Goal: Book appointment/travel/reservation

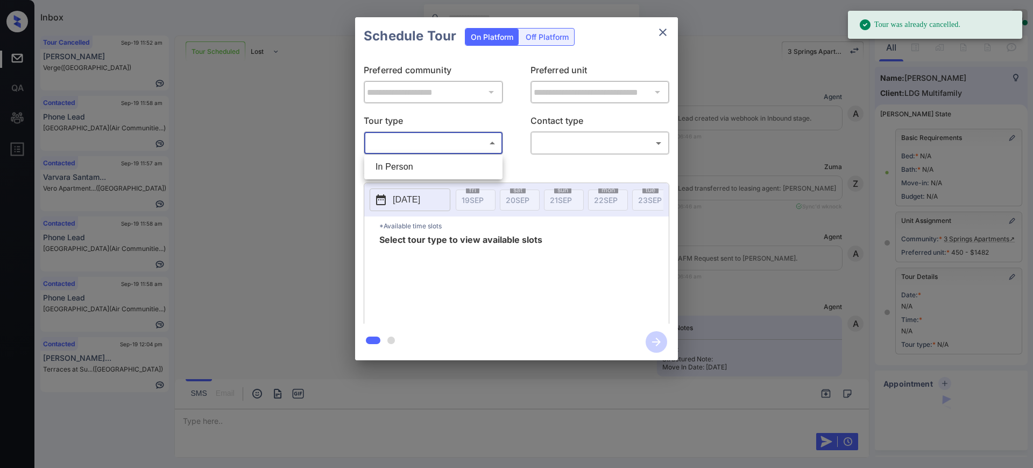
click at [420, 165] on li "In Person" at bounding box center [433, 166] width 133 height 19
type input "********"
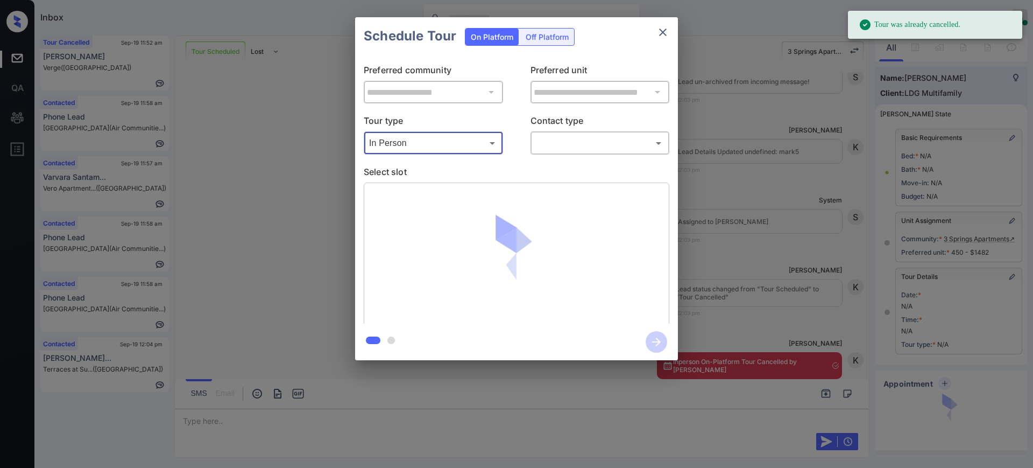
scroll to position [74, 0]
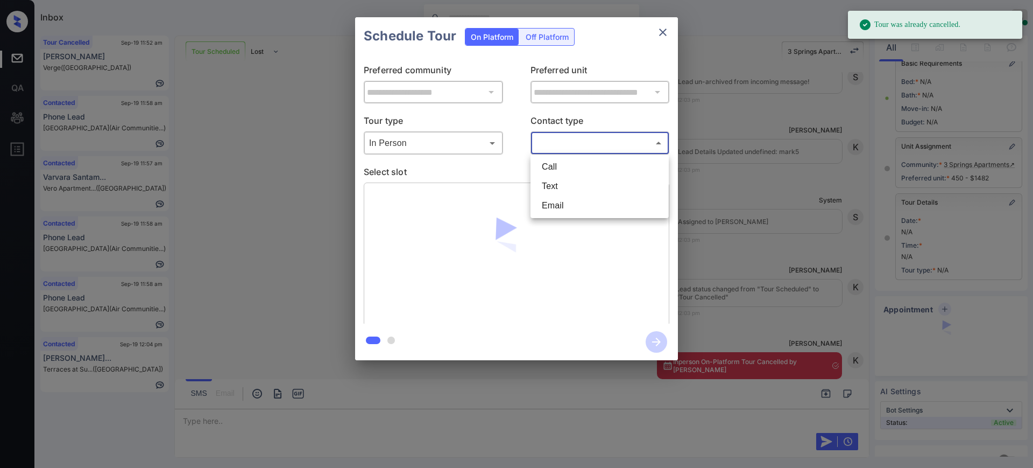
click at [561, 145] on body "Tour was already cancelled. Inbox Ajay Kumar Online Set yourself offline Set yo…" at bounding box center [516, 234] width 1033 height 468
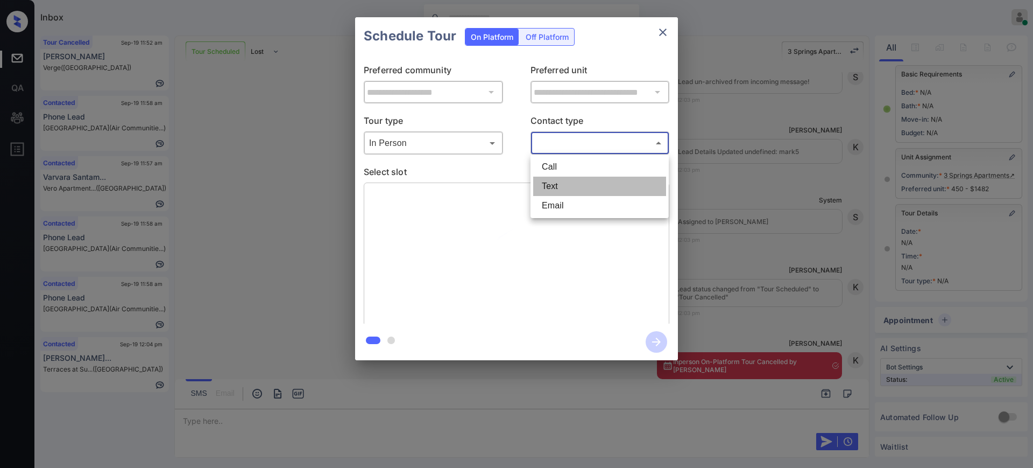
click at [549, 184] on li "Text" at bounding box center [599, 186] width 133 height 19
type input "****"
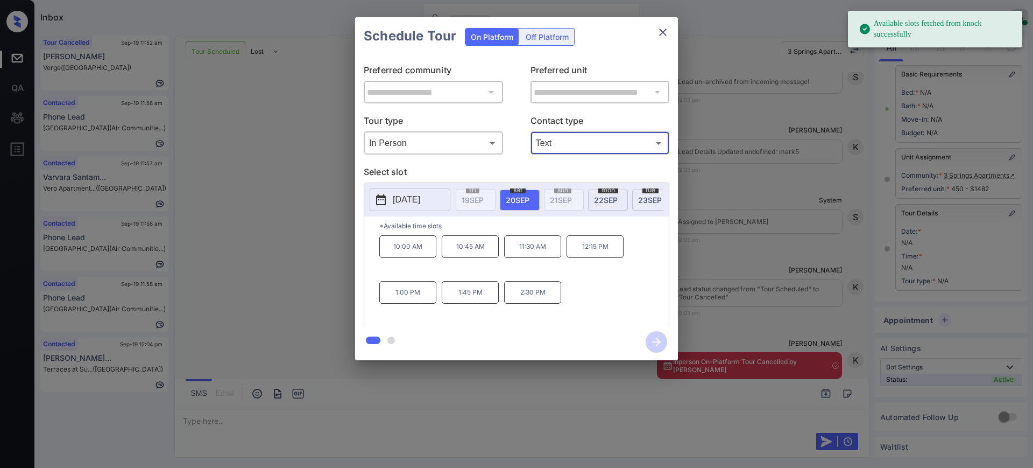
click at [516, 197] on span "20 SEP" at bounding box center [518, 199] width 24 height 9
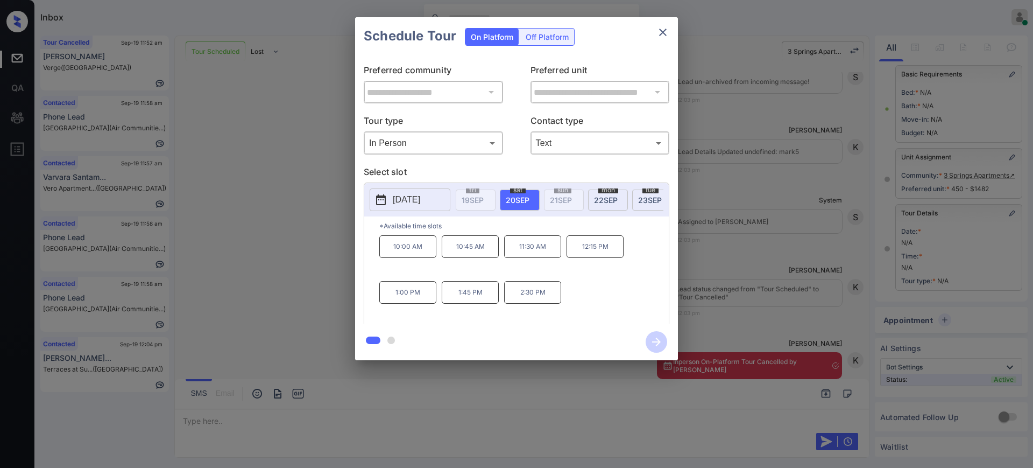
click at [540, 258] on p "11:30 AM" at bounding box center [532, 246] width 57 height 23
click at [656, 343] on icon "button" at bounding box center [657, 342] width 22 height 22
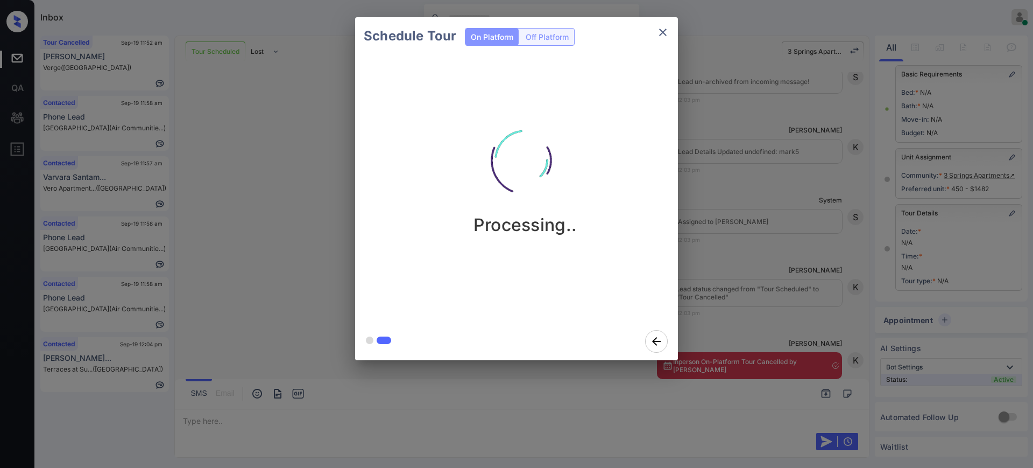
click at [738, 311] on div "Schedule Tour On Platform Off Platform Processing.." at bounding box center [516, 188] width 1033 height 377
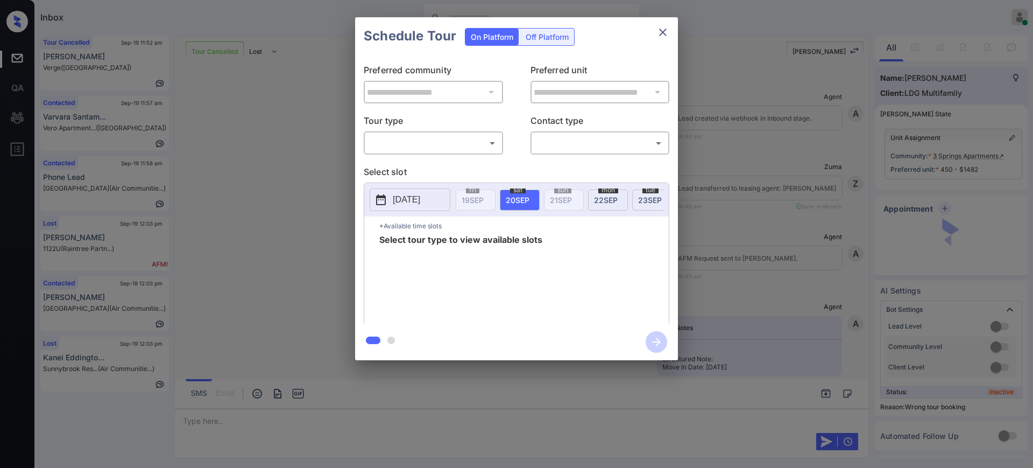
scroll to position [3840, 0]
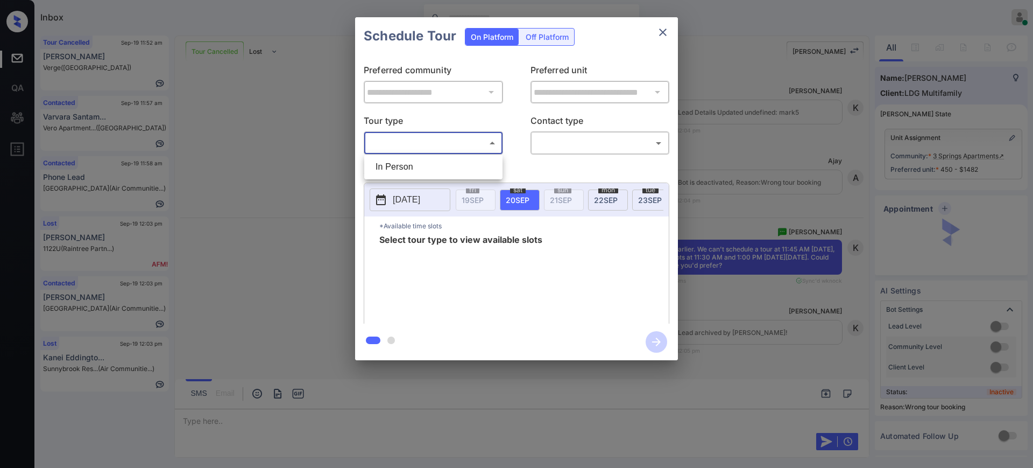
click at [423, 147] on body "Inbox [PERSON_NAME] Online Set yourself offline Set yourself on break Profile S…" at bounding box center [516, 234] width 1033 height 468
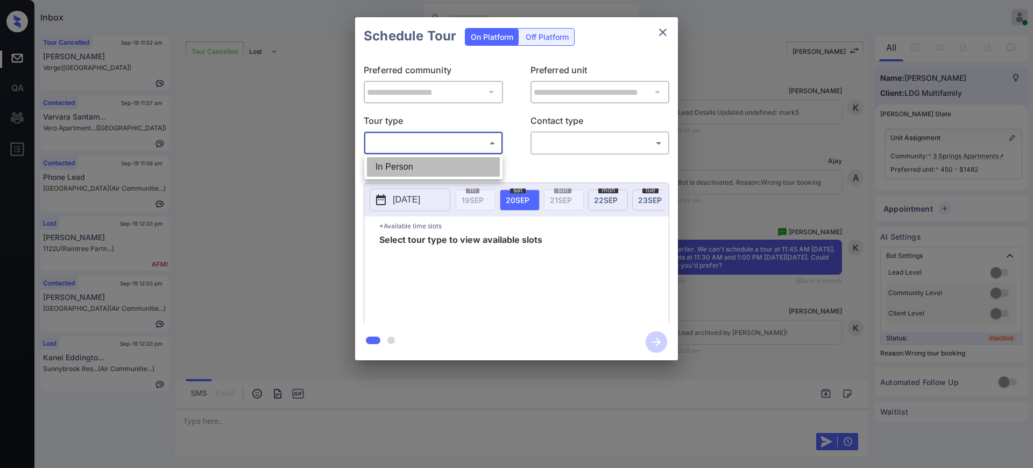
click at [412, 161] on li "In Person" at bounding box center [433, 166] width 133 height 19
type input "********"
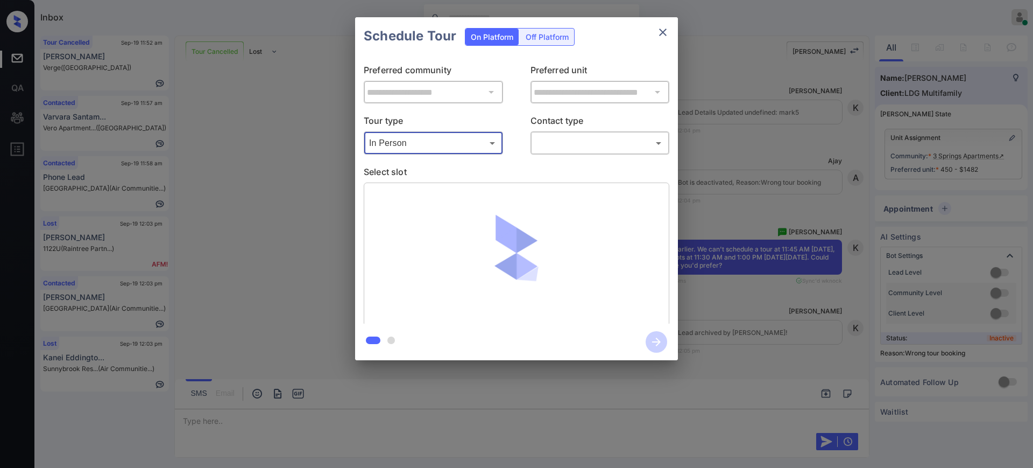
click at [561, 136] on body "Inbox [PERSON_NAME] Online Set yourself offline Set yourself on break Profile S…" at bounding box center [516, 234] width 1033 height 468
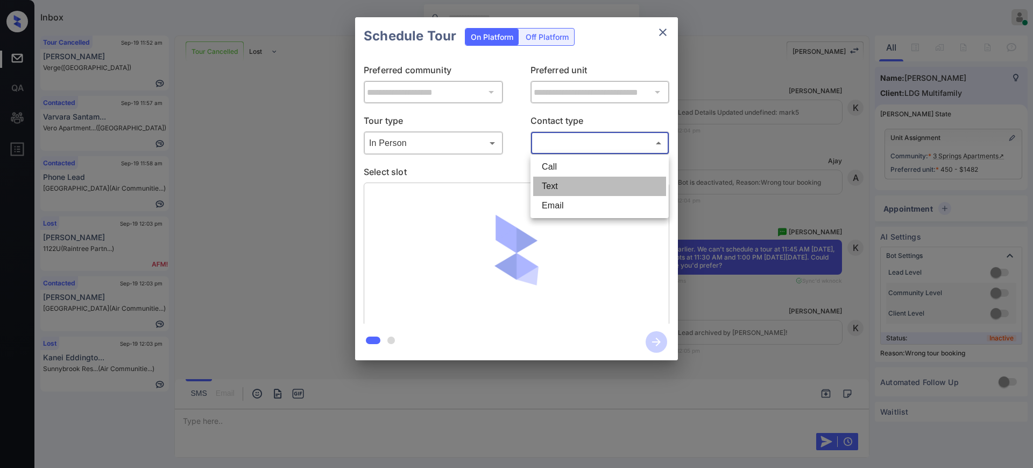
click at [560, 180] on li "Text" at bounding box center [599, 186] width 133 height 19
type input "****"
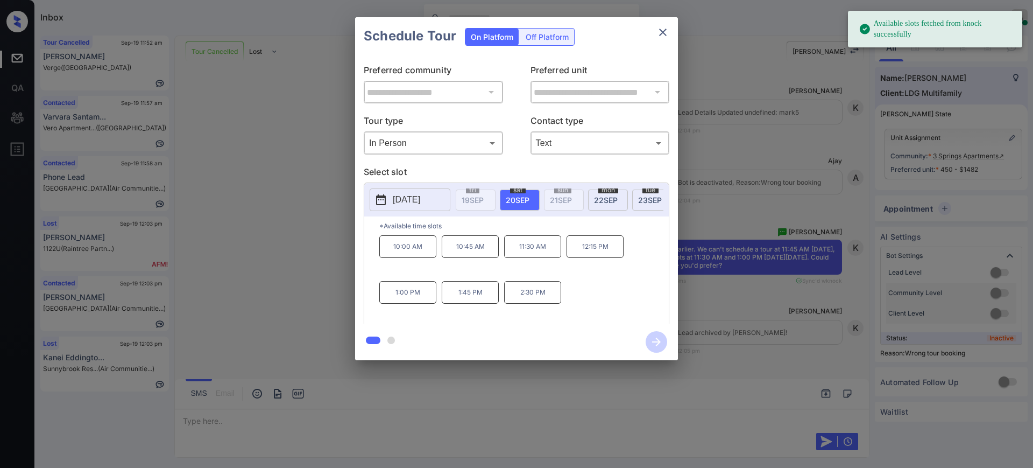
click at [504, 201] on div "sat 20 SEP" at bounding box center [520, 199] width 40 height 21
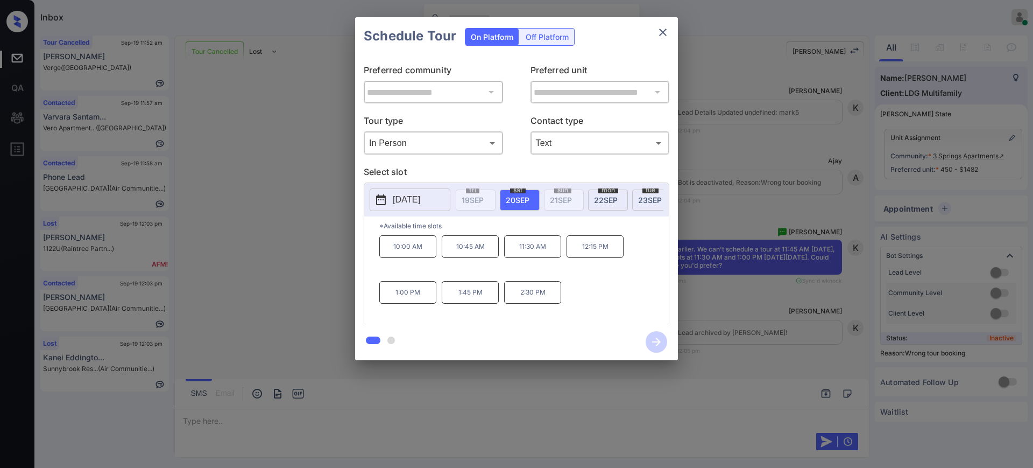
click at [531, 258] on p "11:30 AM" at bounding box center [532, 246] width 57 height 23
drag, startPoint x: 595, startPoint y: 255, endPoint x: 608, endPoint y: 280, distance: 28.9
click at [596, 255] on p "12:15 PM" at bounding box center [595, 246] width 57 height 23
click at [658, 339] on icon "button" at bounding box center [656, 341] width 9 height 9
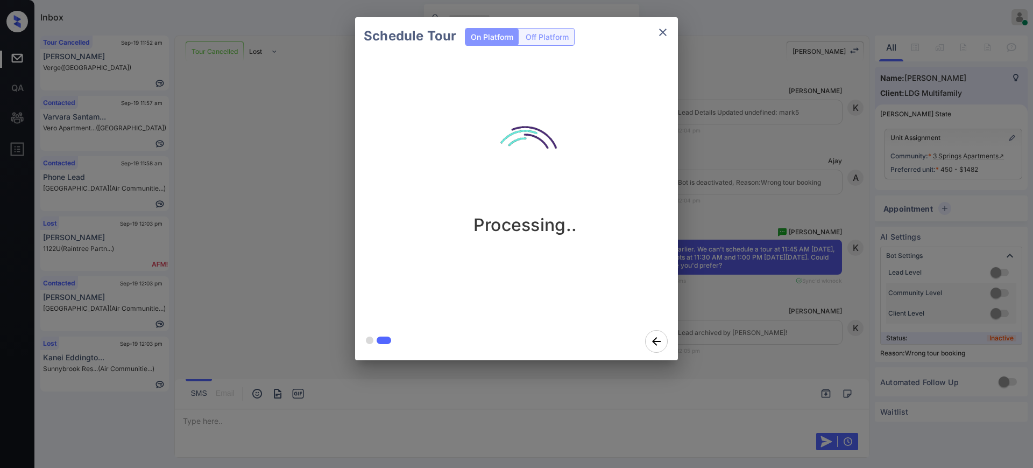
click at [761, 323] on div "Schedule Tour On Platform Off Platform Processing.." at bounding box center [516, 188] width 1033 height 377
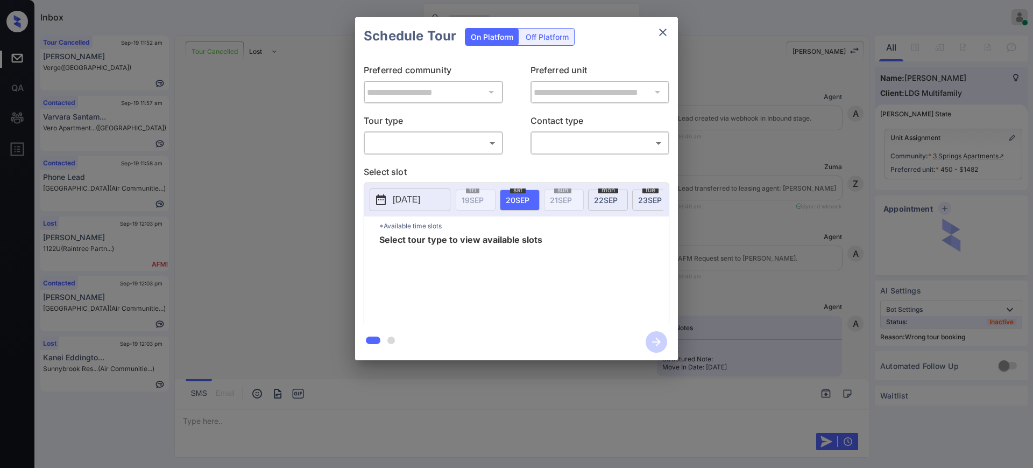
scroll to position [4048, 0]
click at [408, 148] on body "Inbox [PERSON_NAME] Online Set yourself offline Set yourself on break Profile S…" at bounding box center [516, 234] width 1033 height 468
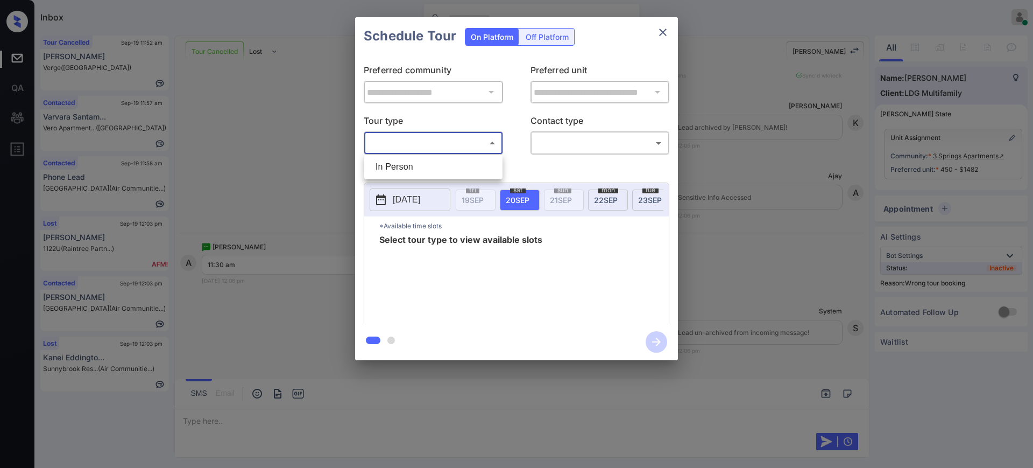
drag, startPoint x: 413, startPoint y: 166, endPoint x: 497, endPoint y: 163, distance: 83.5
click at [413, 166] on li "In Person" at bounding box center [433, 166] width 133 height 19
type input "********"
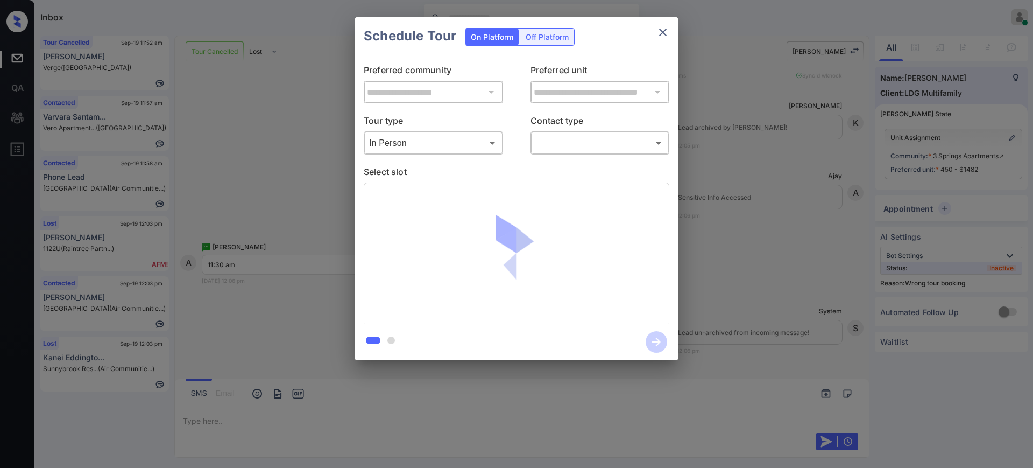
drag, startPoint x: 539, startPoint y: 30, endPoint x: 543, endPoint y: 43, distance: 14.0
click at [539, 31] on div "Off Platform" at bounding box center [547, 37] width 54 height 17
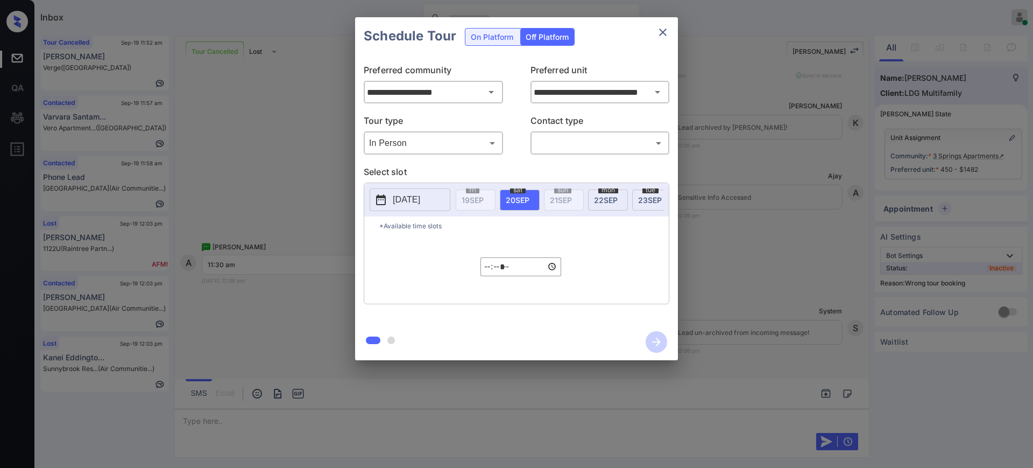
click at [543, 35] on div "Off Platform" at bounding box center [547, 37] width 54 height 17
click at [448, 137] on body "Inbox [PERSON_NAME] Online Set yourself offline Set yourself on break Profile S…" at bounding box center [516, 234] width 1033 height 468
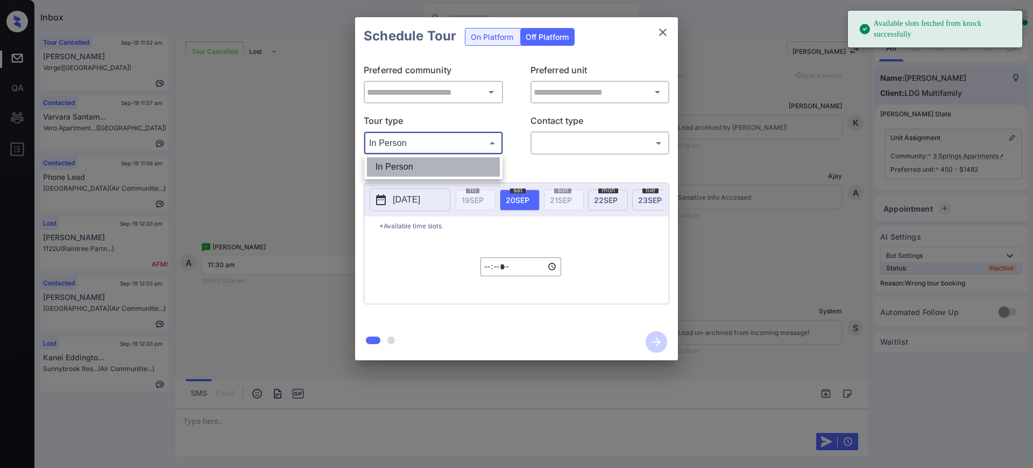
click at [427, 170] on li "In Person" at bounding box center [433, 166] width 133 height 19
type input "**********"
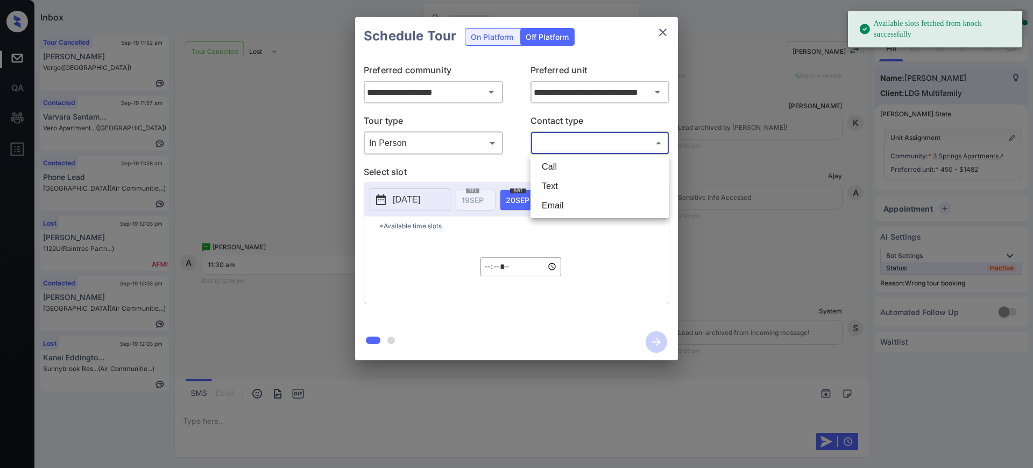
click at [553, 145] on body "Available slots fetched from knock successfully Inbox Ajay Kumar Online Set you…" at bounding box center [516, 234] width 1033 height 468
click at [560, 184] on li "Text" at bounding box center [599, 186] width 133 height 19
type input "****"
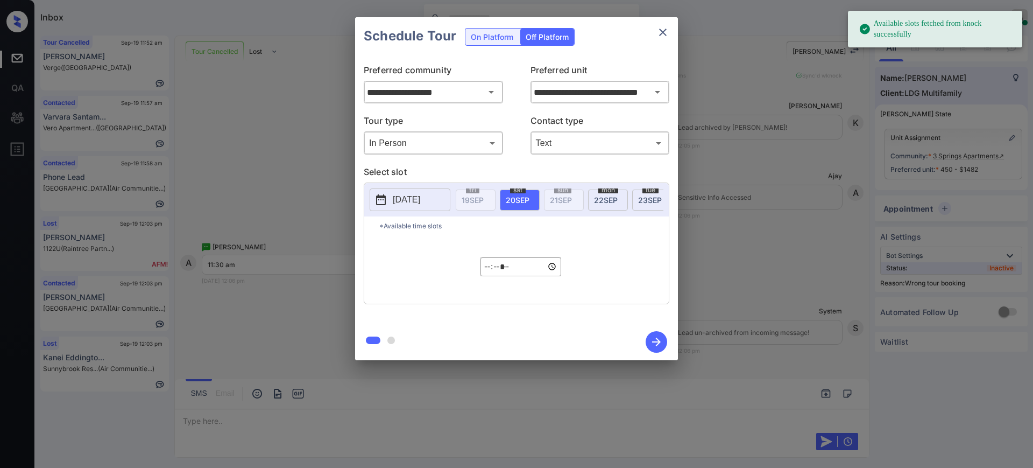
click at [514, 192] on span "sat" at bounding box center [518, 190] width 16 height 6
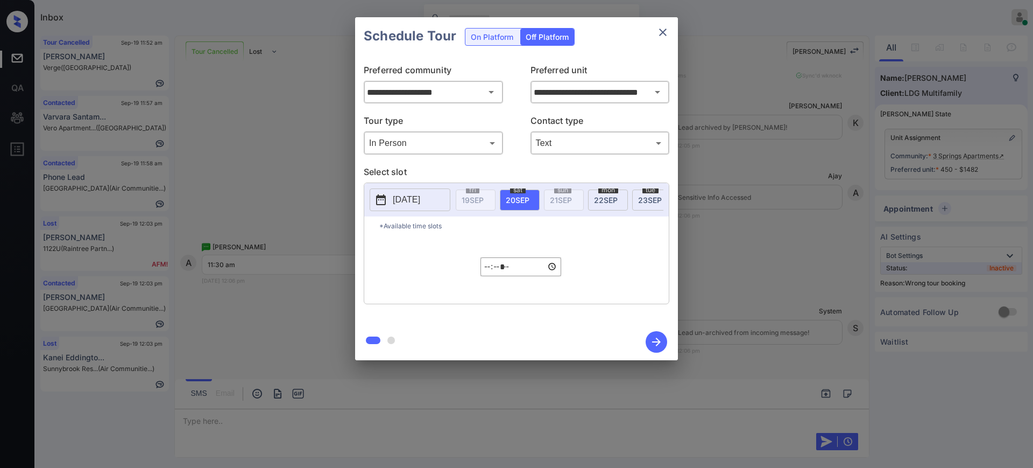
click at [487, 270] on input "*****" at bounding box center [521, 266] width 81 height 19
type input "*****"
click at [654, 341] on icon "button" at bounding box center [656, 341] width 9 height 9
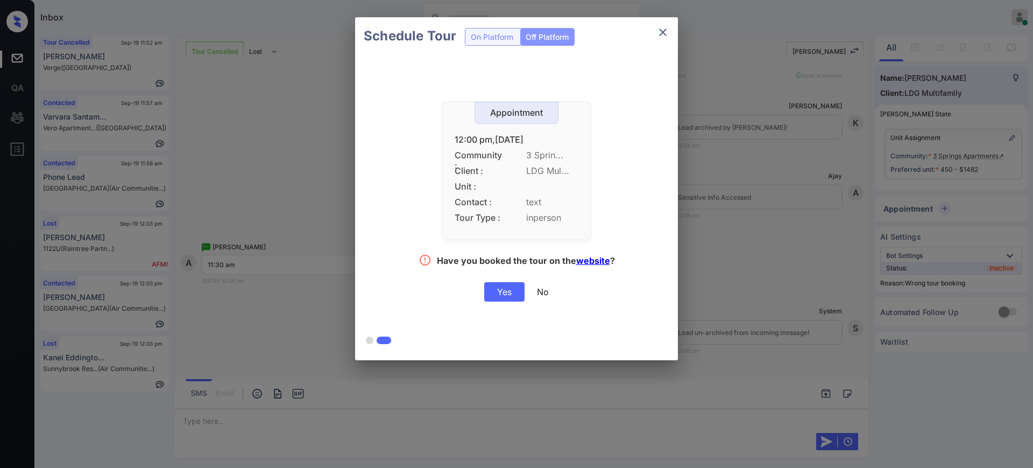
click at [507, 288] on div "Yes" at bounding box center [504, 291] width 40 height 19
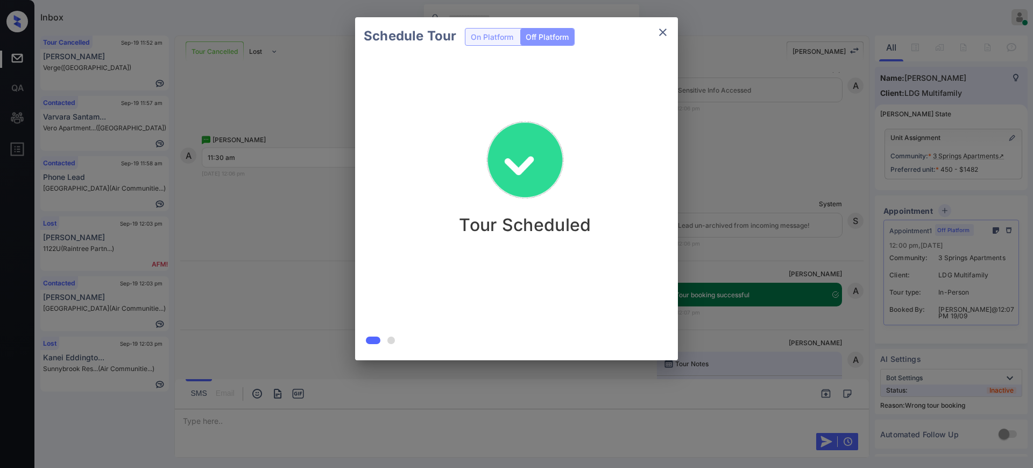
scroll to position [4118, 0]
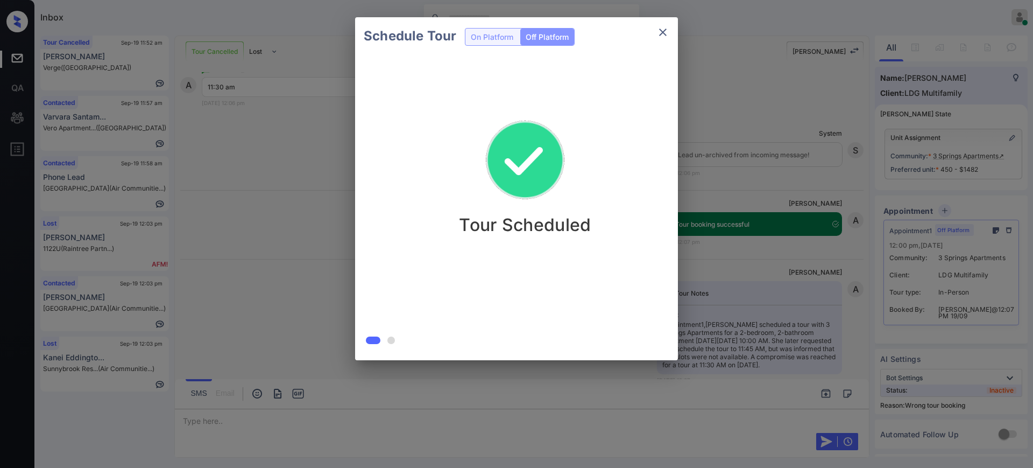
click at [743, 231] on div "Schedule Tour On Platform Off Platform Tour Scheduled" at bounding box center [516, 188] width 1033 height 377
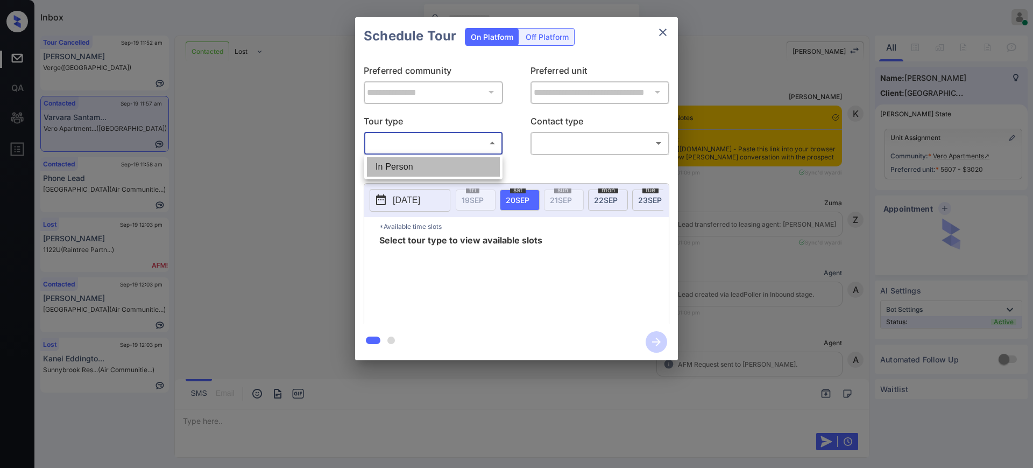
click at [412, 157] on li "In Person" at bounding box center [433, 166] width 133 height 19
type input "********"
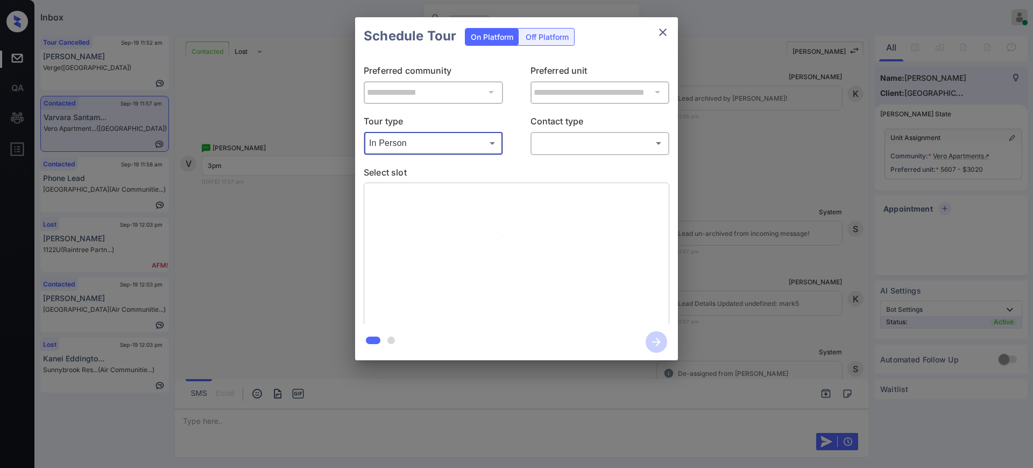
click at [569, 129] on p "Contact type" at bounding box center [600, 122] width 139 height 17
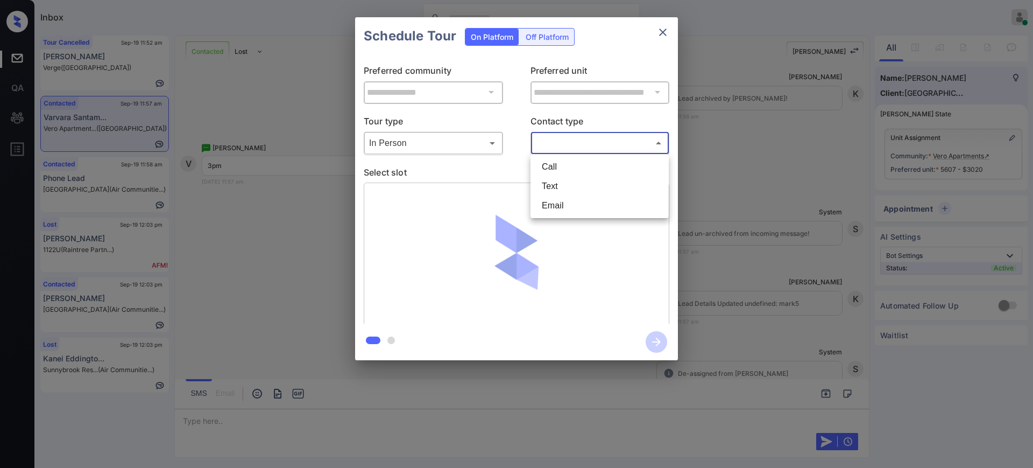
drag, startPoint x: 566, startPoint y: 142, endPoint x: 558, endPoint y: 180, distance: 39.1
click at [566, 142] on body "Inbox Ajay Kumar Online Set yourself offline Set yourself on break Profile Swit…" at bounding box center [516, 234] width 1033 height 468
click at [558, 180] on li "Text" at bounding box center [599, 186] width 133 height 19
type input "****"
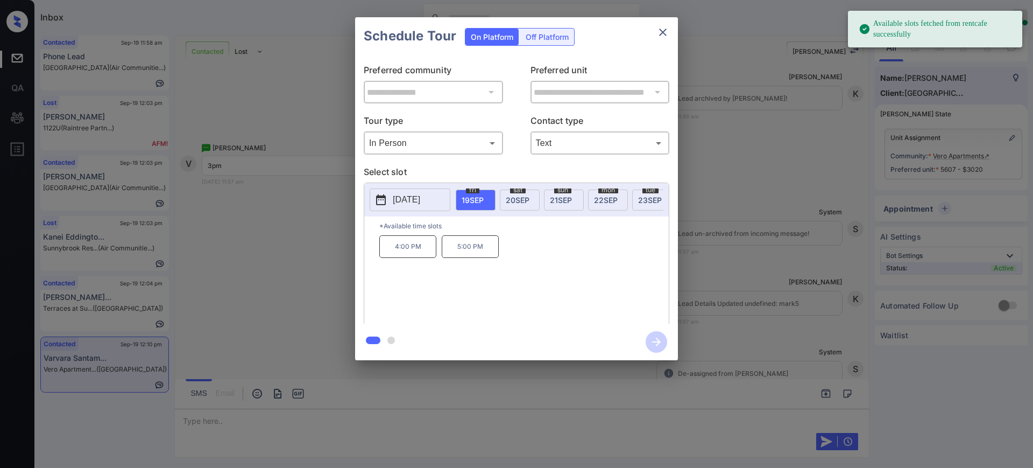
click at [512, 195] on span "20 SEP" at bounding box center [518, 199] width 24 height 9
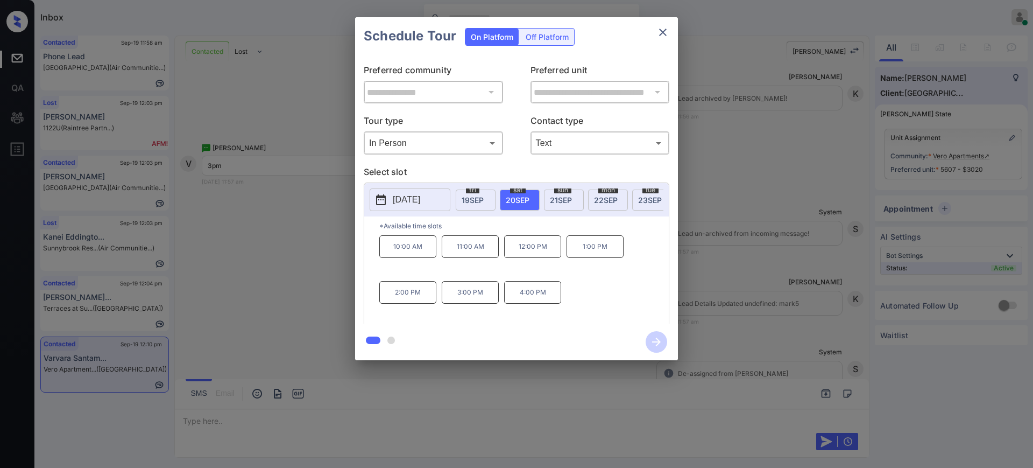
click at [482, 303] on p "3:00 PM" at bounding box center [470, 292] width 57 height 23
click at [654, 340] on icon "button" at bounding box center [657, 342] width 22 height 22
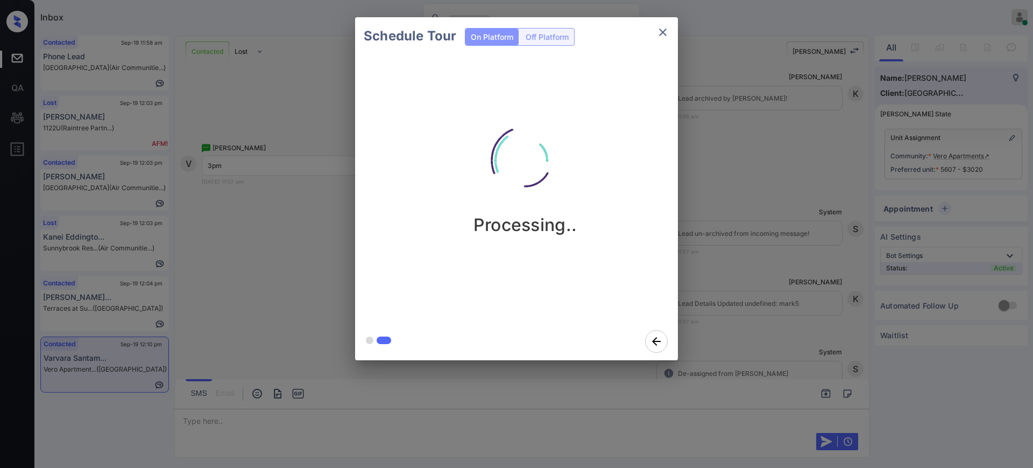
click at [746, 285] on div "Schedule Tour On Platform Off Platform Processing.." at bounding box center [516, 188] width 1033 height 377
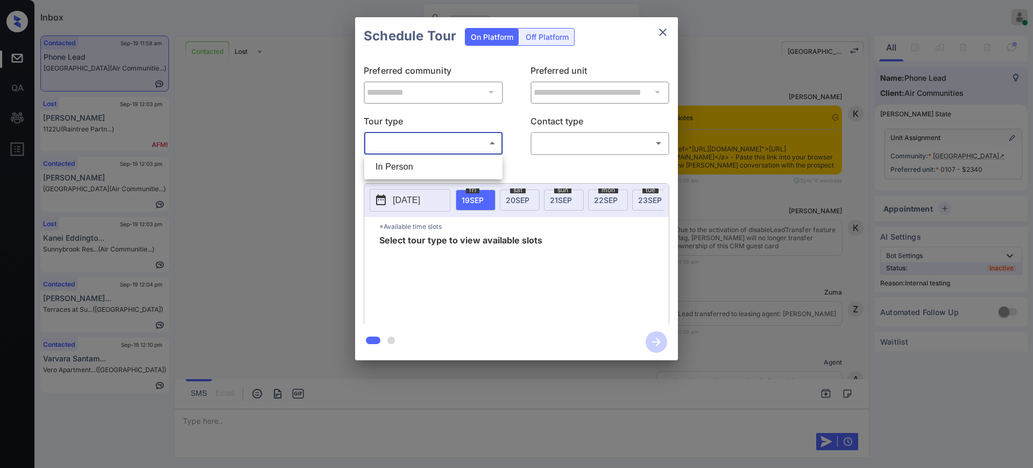
scroll to position [6094, 0]
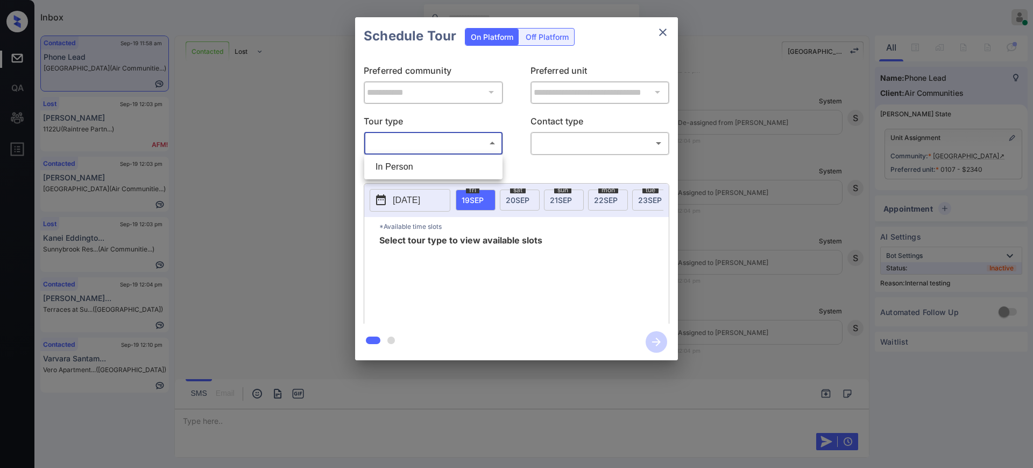
click at [418, 147] on div at bounding box center [516, 234] width 1033 height 468
click at [406, 171] on div "In Person" at bounding box center [516, 234] width 1033 height 468
click at [476, 141] on body "Inbox Ajay Kumar Online Set yourself offline Set yourself on break Profile Swit…" at bounding box center [516, 234] width 1033 height 468
click at [445, 164] on li "In Person" at bounding box center [433, 166] width 133 height 19
type input "********"
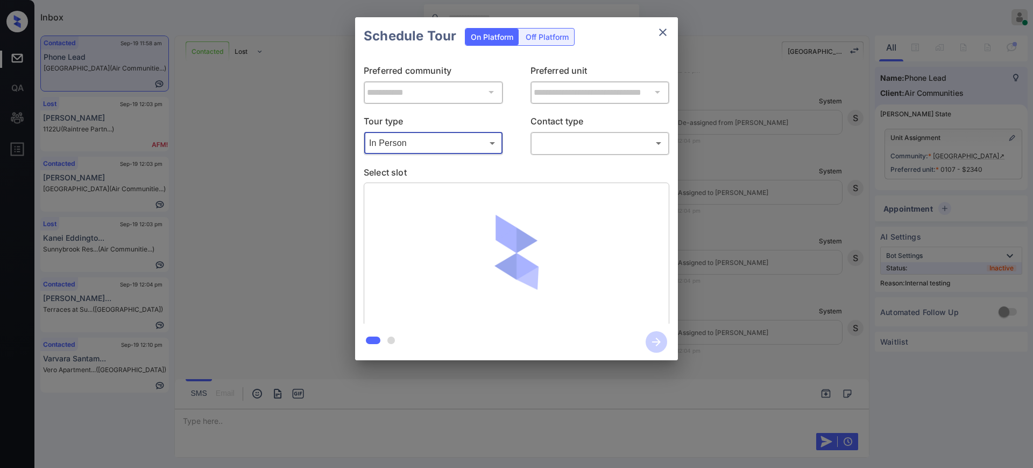
click at [569, 143] on body "Inbox Ajay Kumar Online Set yourself offline Set yourself on break Profile Swit…" at bounding box center [516, 234] width 1033 height 468
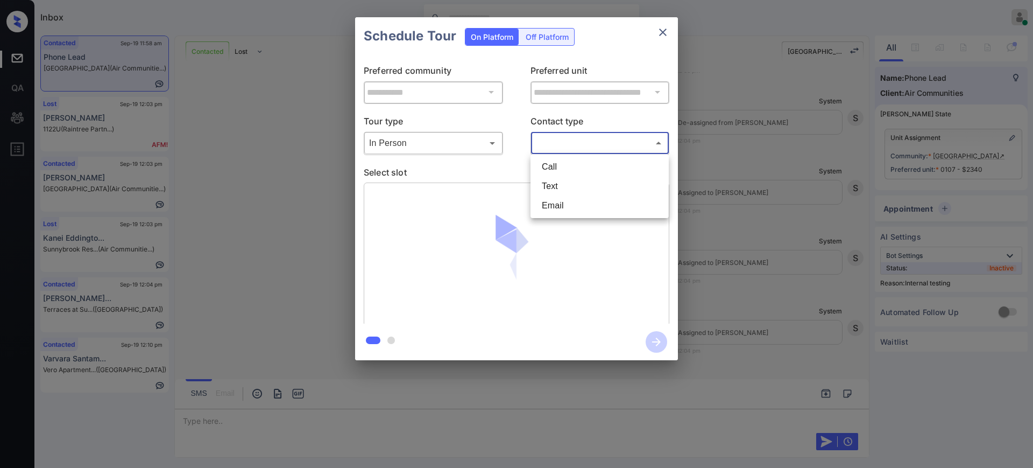
click at [556, 183] on li "Text" at bounding box center [599, 186] width 133 height 19
type input "****"
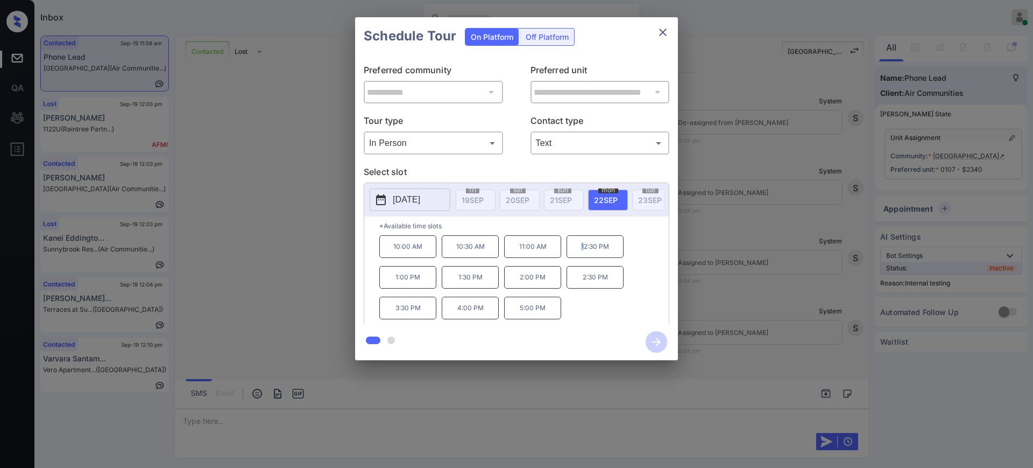
drag, startPoint x: 579, startPoint y: 254, endPoint x: 584, endPoint y: 255, distance: 5.9
click at [584, 255] on p "12:30 PM" at bounding box center [595, 246] width 57 height 23
click at [636, 262] on div "10:00 AM 10:30 AM 11:00 AM 12:30 PM 1:00 PM 1:30 PM 2:00 PM 2:30 PM 3:30 PM 4:0…" at bounding box center [524, 278] width 290 height 86
drag, startPoint x: 569, startPoint y: 252, endPoint x: 636, endPoint y: 250, distance: 67.3
click at [626, 250] on div "10:00 AM 10:30 AM 11:00 AM 12:30 PM 1:00 PM 1:30 PM 2:00 PM 2:30 PM 3:30 PM 4:0…" at bounding box center [524, 278] width 290 height 86
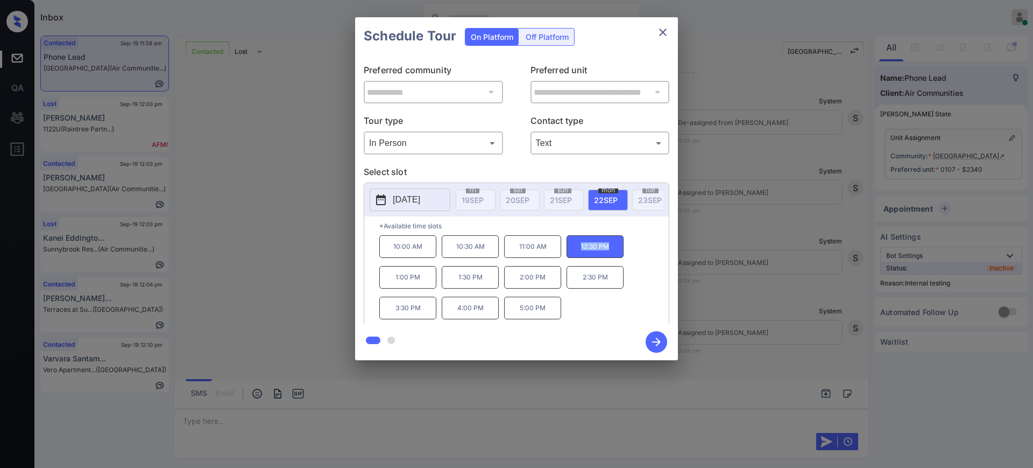
copy p "12:30 PM"
click at [662, 29] on icon "close" at bounding box center [663, 32] width 13 height 13
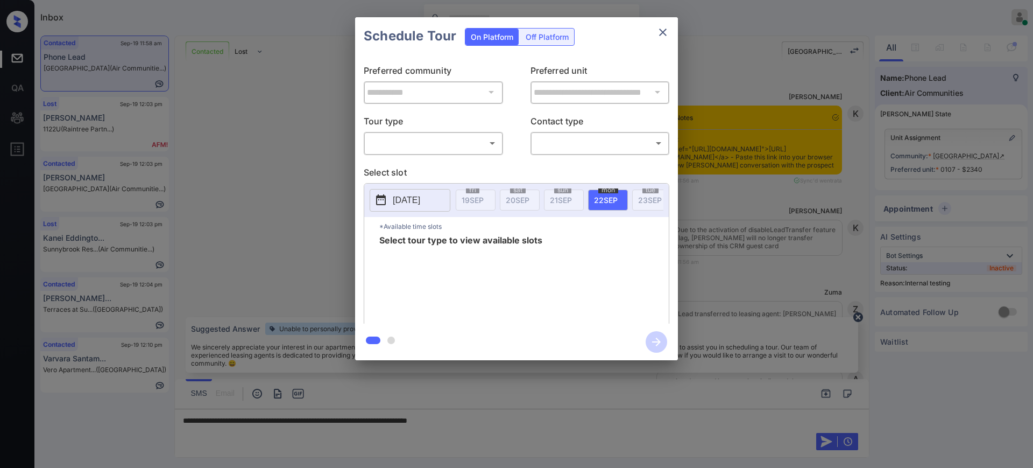
drag, startPoint x: 0, startPoint y: 0, endPoint x: 497, endPoint y: 421, distance: 651.4
click at [497, 421] on div at bounding box center [516, 234] width 1033 height 468
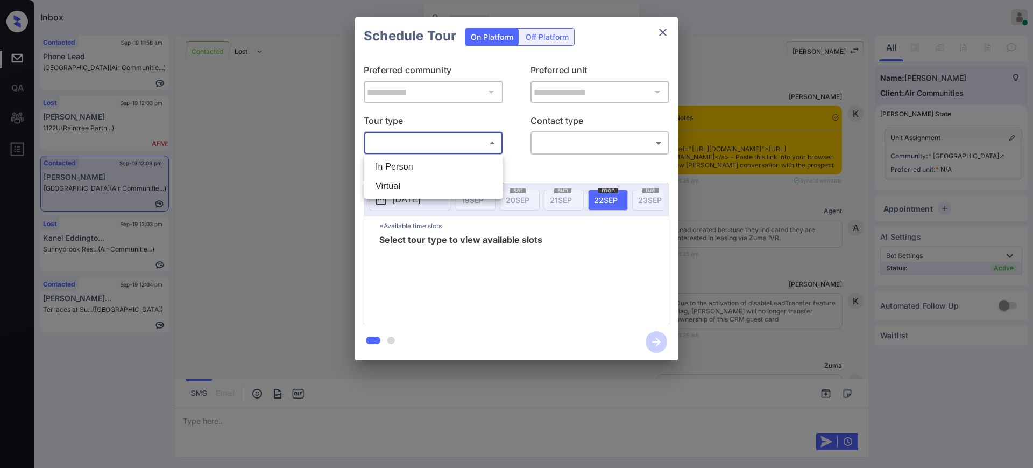
scroll to position [2621, 0]
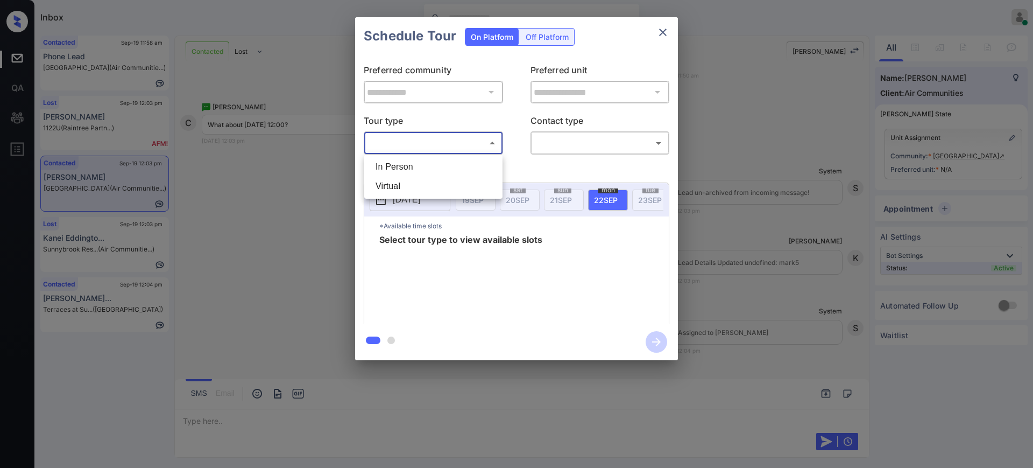
click at [438, 161] on li "In Person" at bounding box center [433, 166] width 133 height 19
type input "********"
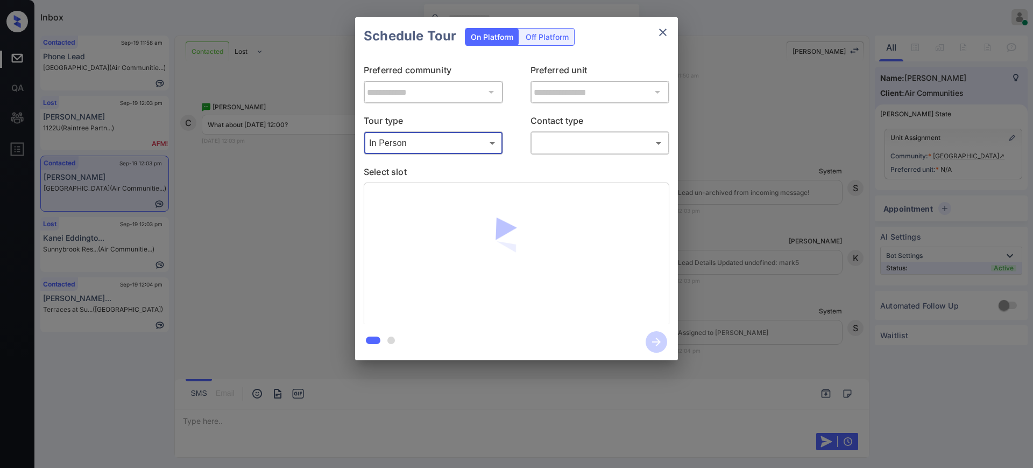
click at [548, 144] on body "Inbox Ajay Kumar Online Set yourself offline Set yourself on break Profile Swit…" at bounding box center [516, 234] width 1033 height 468
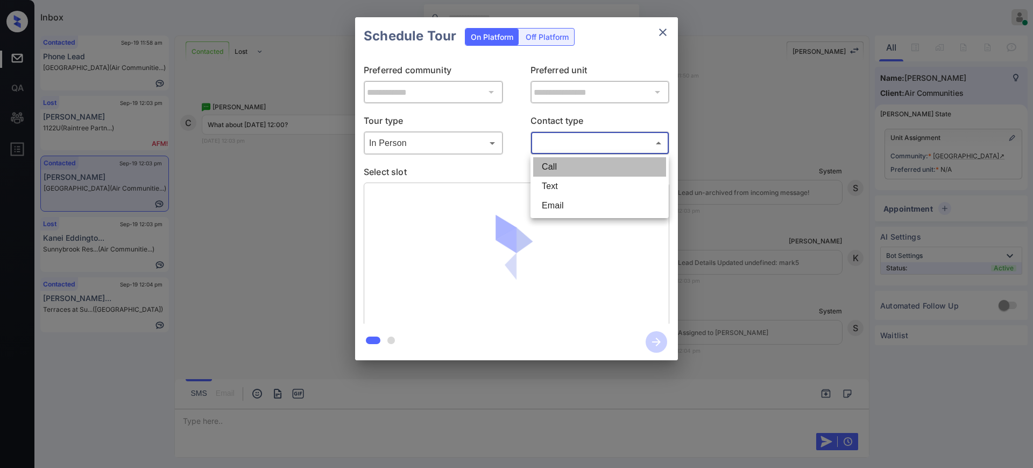
click at [551, 174] on li "Call" at bounding box center [599, 166] width 133 height 19
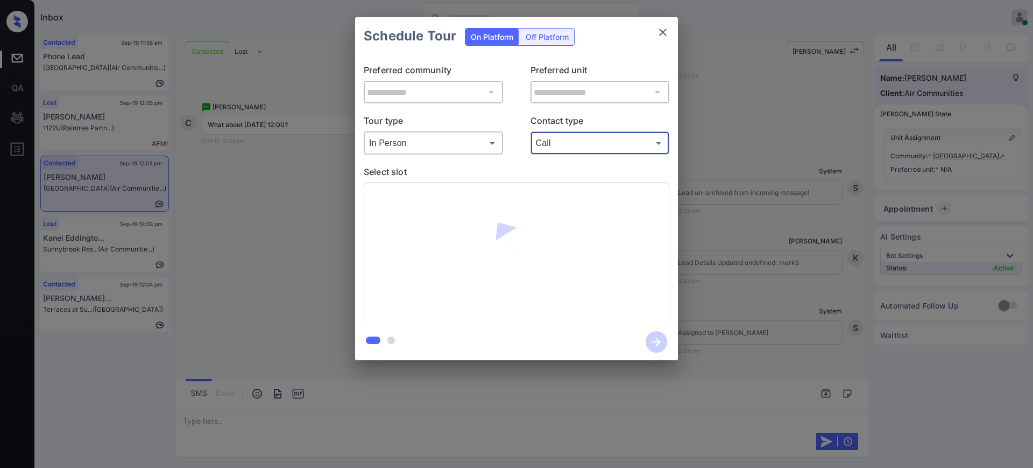
click at [553, 146] on body "Inbox Ajay Kumar Online Set yourself offline Set yourself on break Profile Swit…" at bounding box center [516, 234] width 1033 height 468
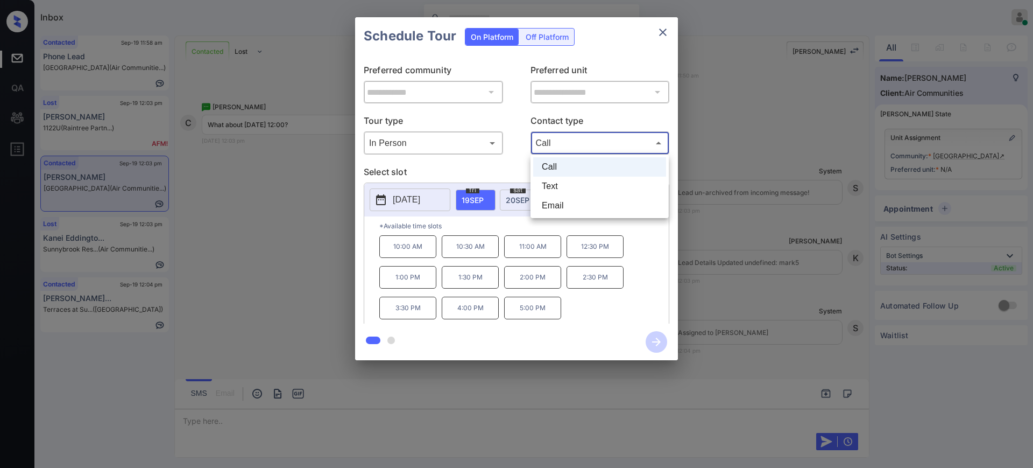
click at [554, 184] on li "Text" at bounding box center [599, 186] width 133 height 19
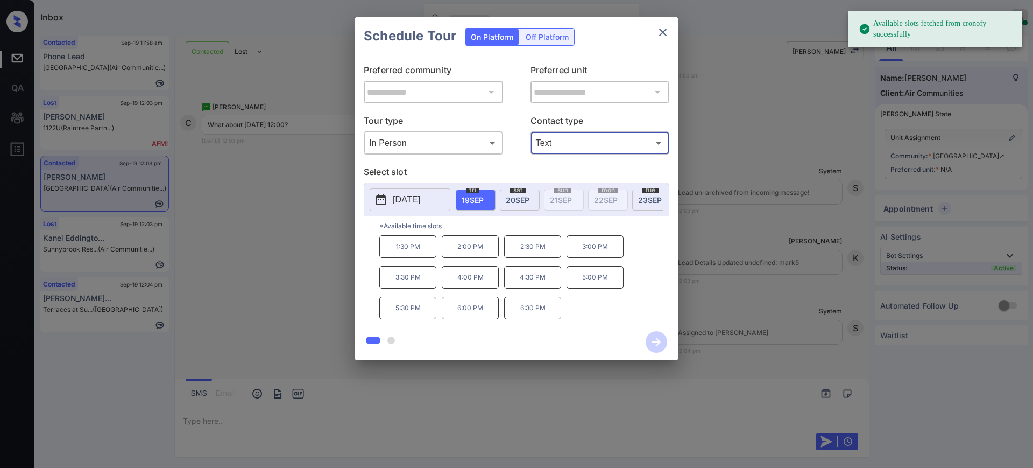
type input "****"
click at [420, 199] on p "[DATE]" at bounding box center [406, 199] width 27 height 13
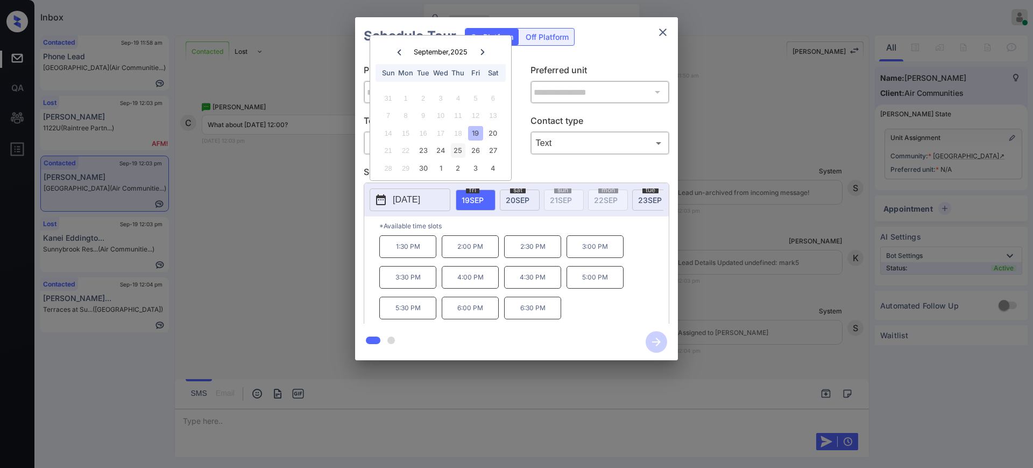
click at [458, 153] on div "25" at bounding box center [458, 150] width 15 height 15
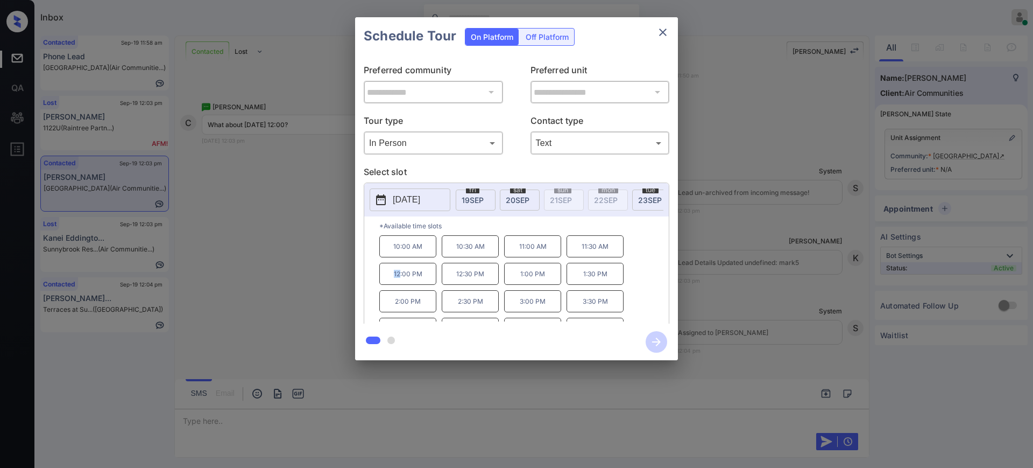
drag, startPoint x: 384, startPoint y: 283, endPoint x: 454, endPoint y: 287, distance: 69.5
click at [433, 285] on p "12:00 PM" at bounding box center [407, 274] width 57 height 22
copy p "12:00 PM"
click at [665, 32] on icon "close" at bounding box center [663, 32] width 13 height 13
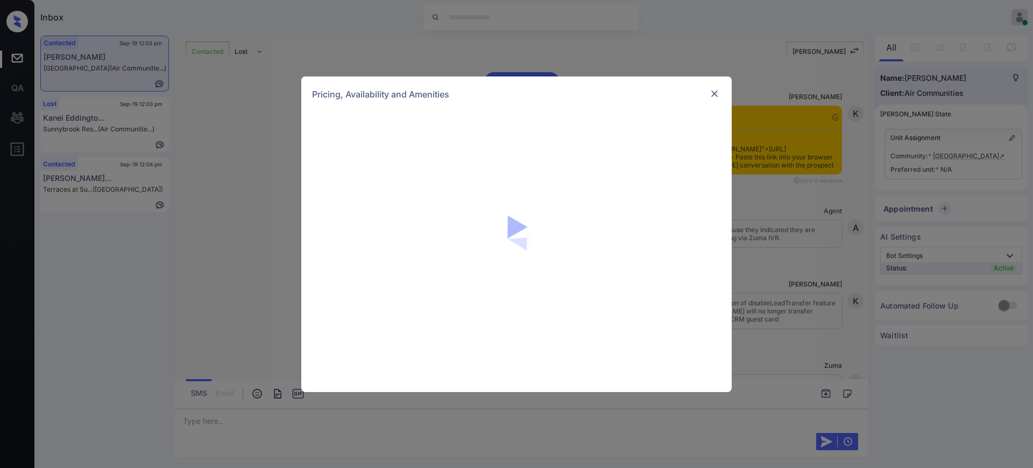
scroll to position [2558, 0]
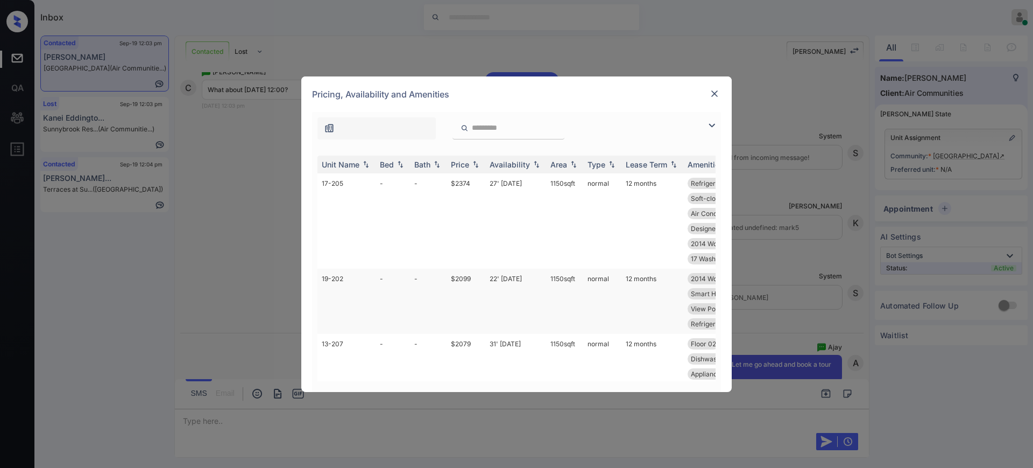
click at [471, 276] on td "$2099" at bounding box center [466, 301] width 39 height 65
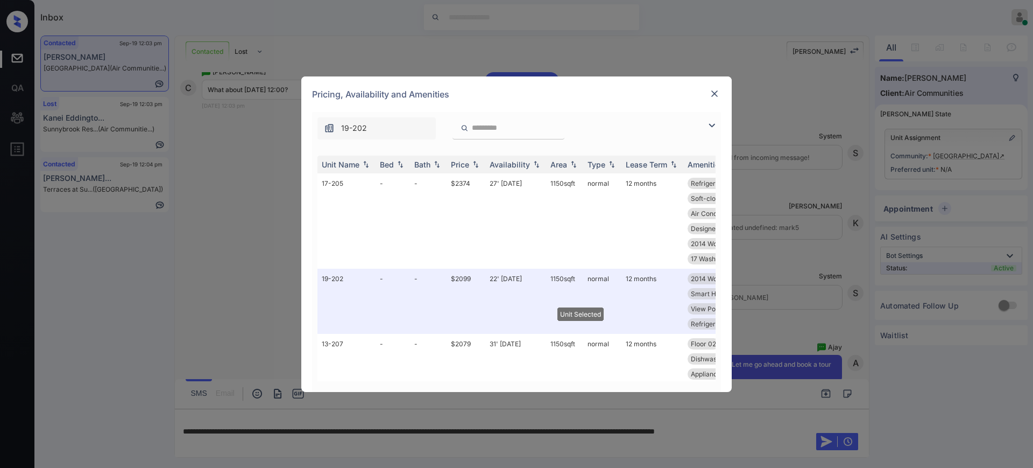
click at [712, 89] on img at bounding box center [714, 93] width 11 height 11
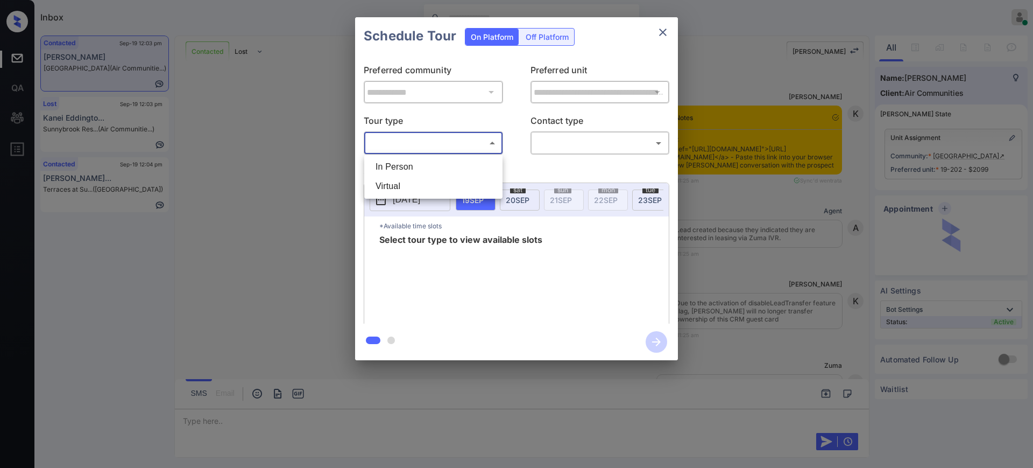
scroll to position [2563, 0]
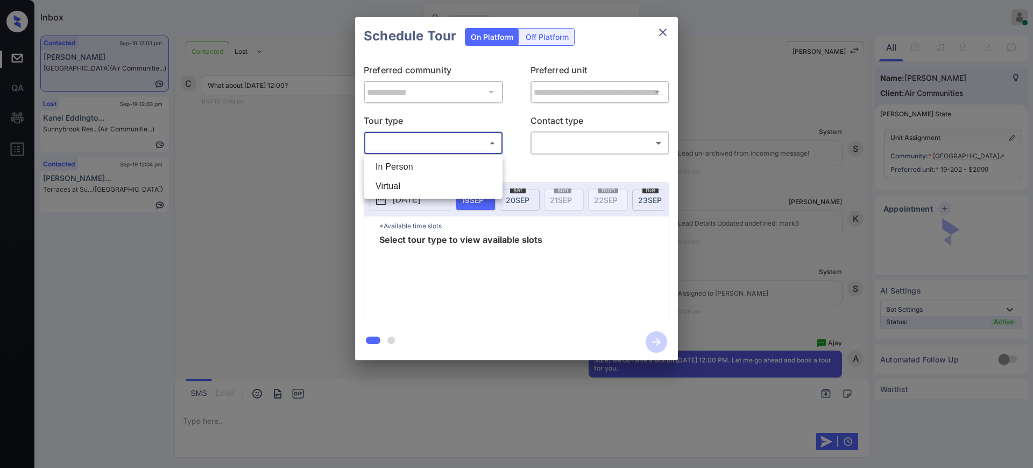
click at [404, 163] on li "In Person" at bounding box center [433, 166] width 133 height 19
type input "********"
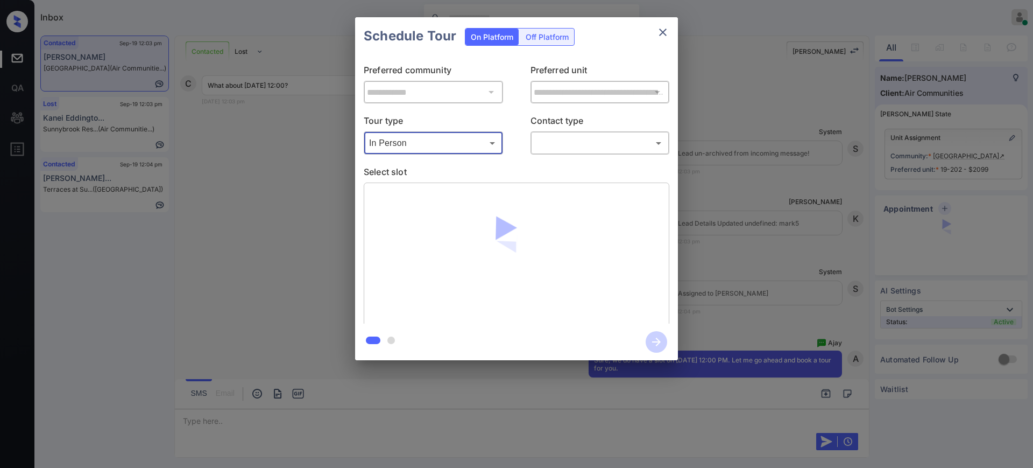
click at [556, 144] on body "Inbox [PERSON_NAME] Online Set yourself offline Set yourself on break Profile S…" at bounding box center [516, 234] width 1033 height 468
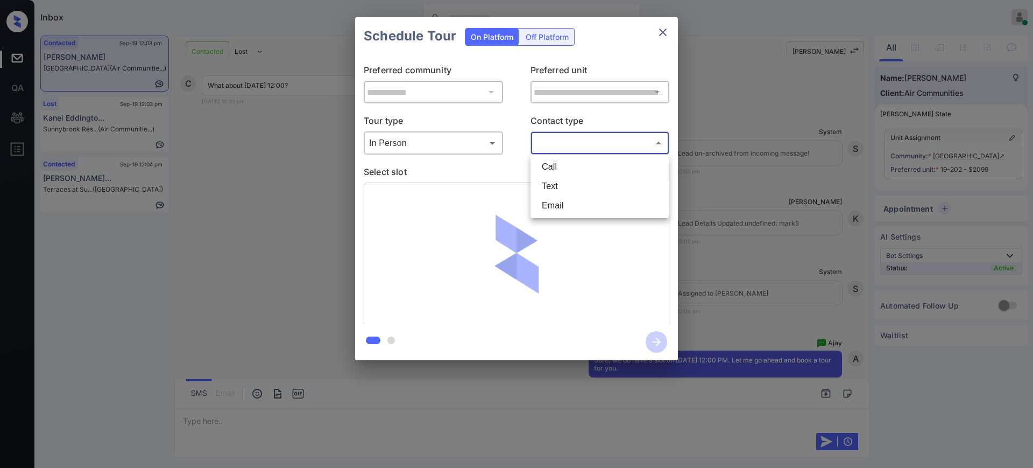
click at [550, 191] on li "Text" at bounding box center [599, 186] width 133 height 19
type input "****"
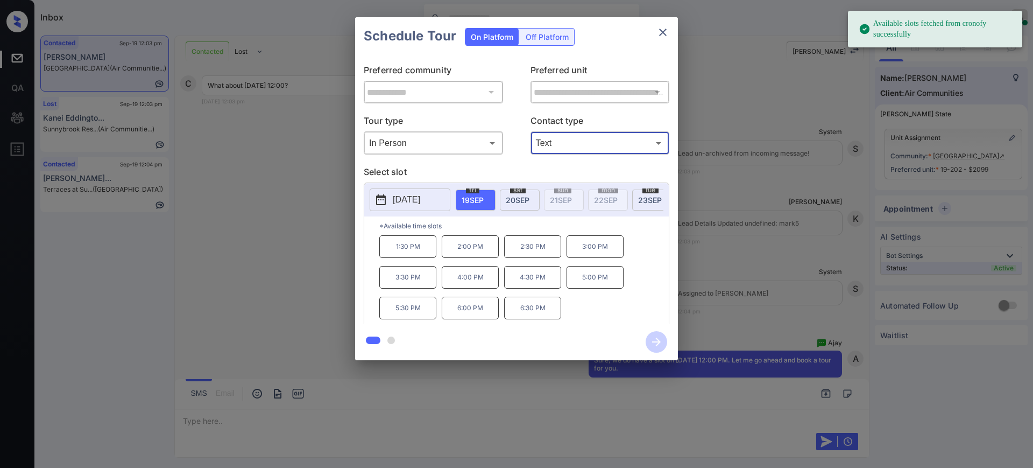
click at [420, 195] on p "2025-09-19" at bounding box center [406, 199] width 27 height 13
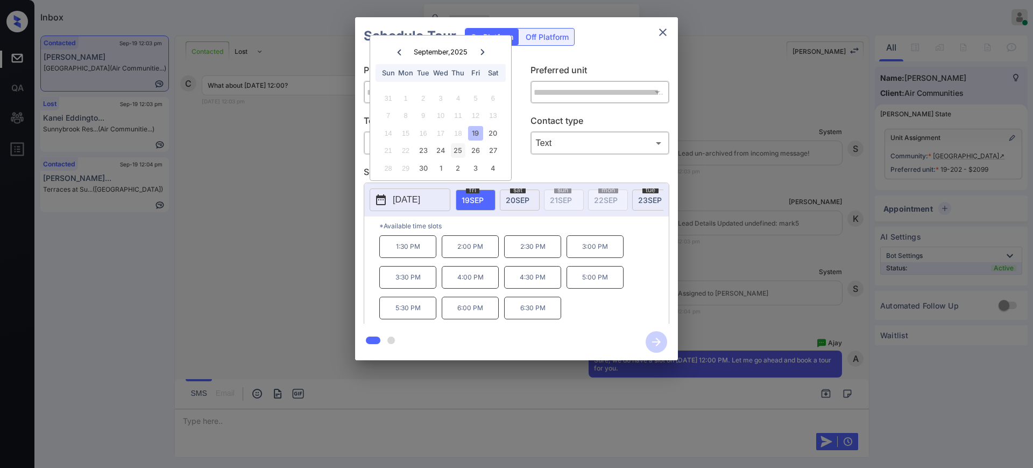
click at [456, 149] on div "25" at bounding box center [458, 150] width 15 height 15
click at [419, 284] on p "12:00 PM" at bounding box center [407, 274] width 57 height 22
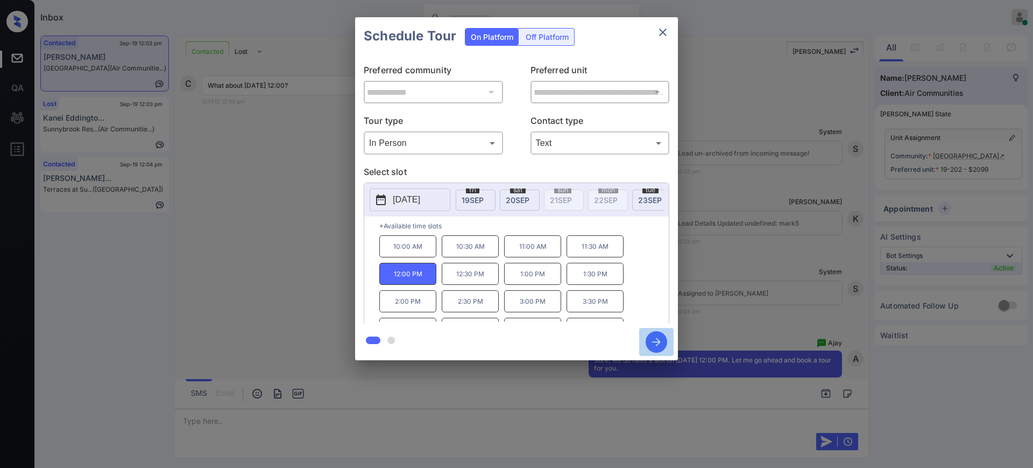
click at [652, 339] on icon "button" at bounding box center [657, 342] width 22 height 22
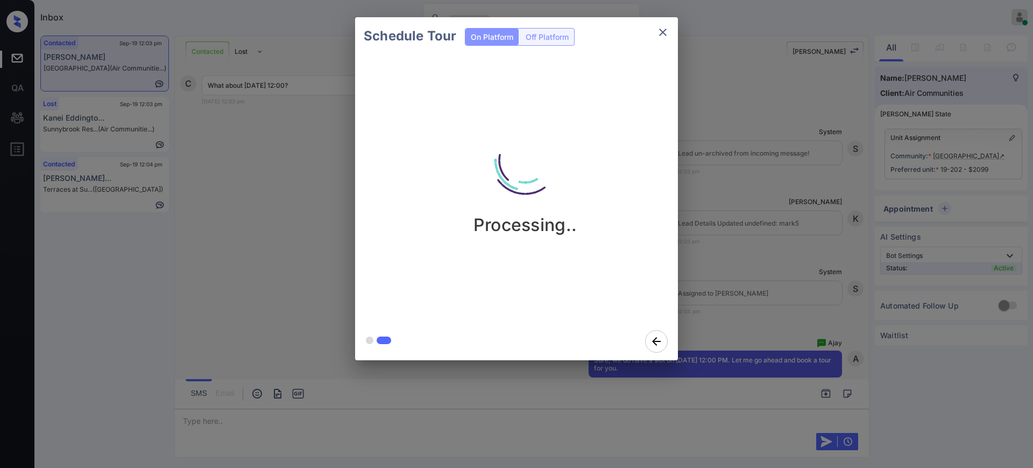
click at [750, 274] on div "Schedule Tour On Platform Off Platform Processing.." at bounding box center [516, 188] width 1033 height 377
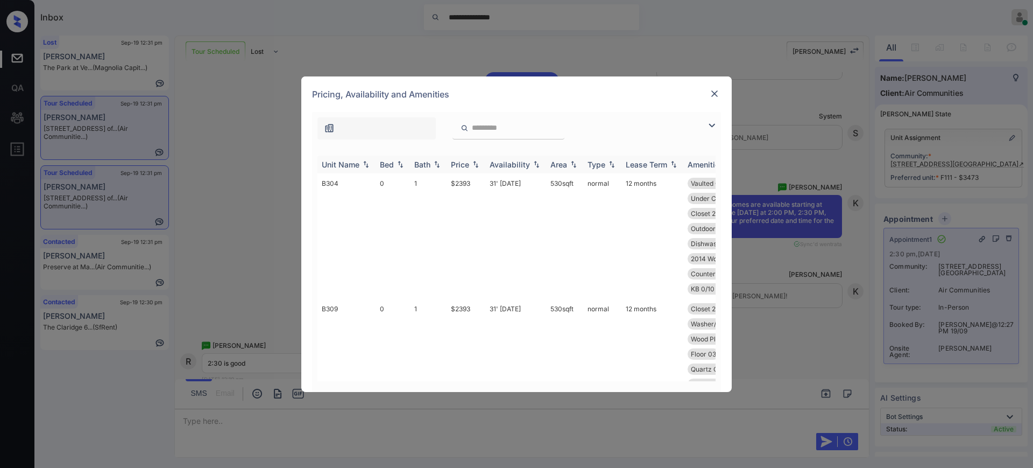
click at [399, 166] on img at bounding box center [400, 164] width 11 height 8
drag, startPoint x: 420, startPoint y: 370, endPoint x: 579, endPoint y: 379, distance: 159.6
click at [579, 379] on div "Unit Name Bed Bath Price Availability Area Type Lease Term Amenities B124 2 2 $…" at bounding box center [517, 268] width 398 height 225
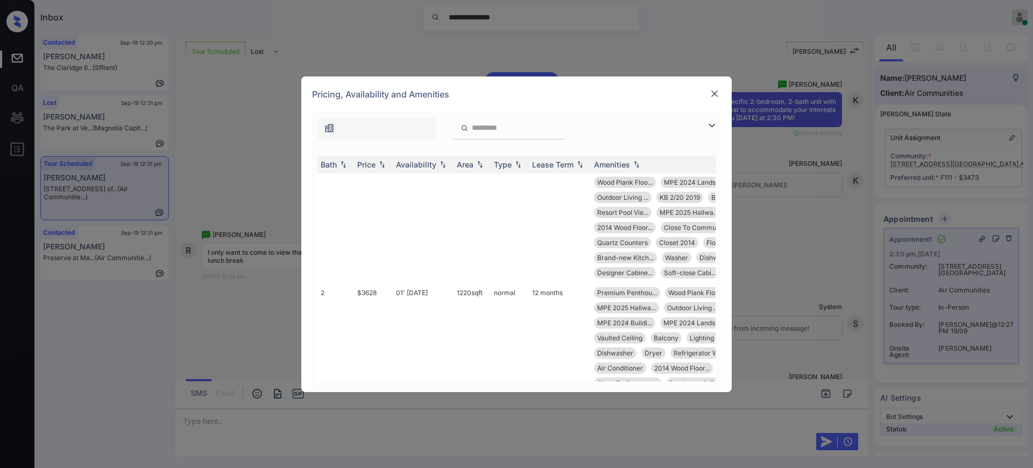
scroll to position [202, 174]
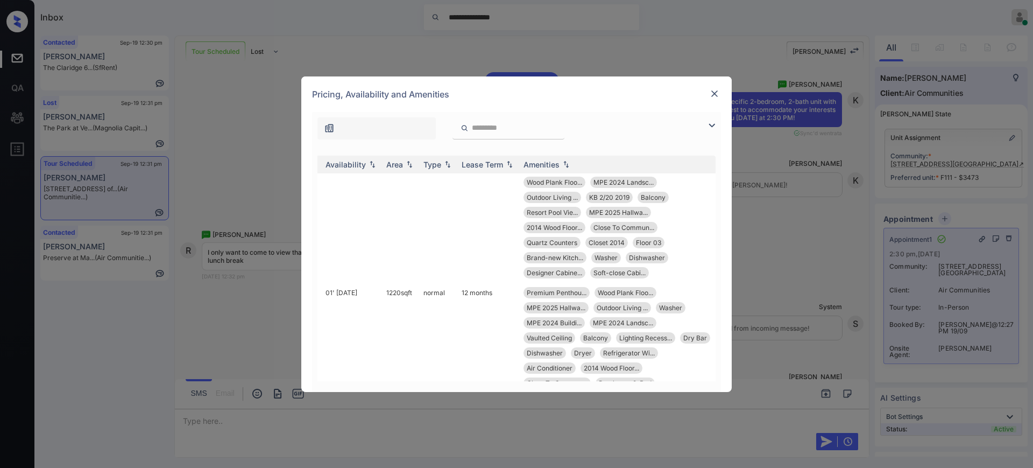
click at [714, 91] on img at bounding box center [714, 93] width 11 height 11
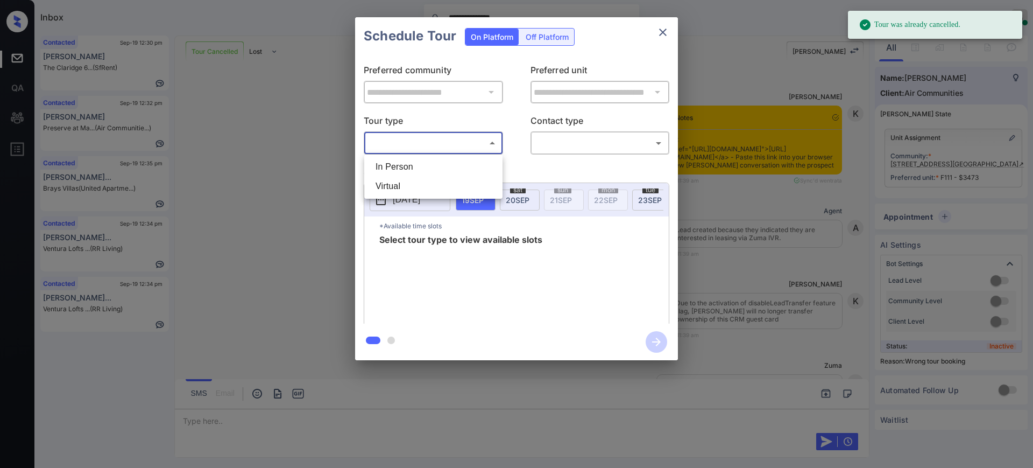
scroll to position [6162, 0]
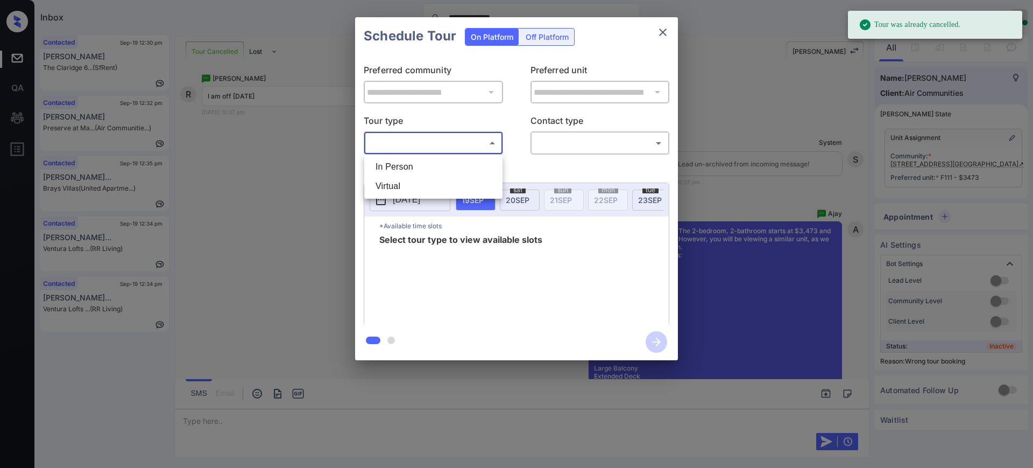
click at [412, 165] on li "In Person" at bounding box center [433, 166] width 133 height 19
type input "********"
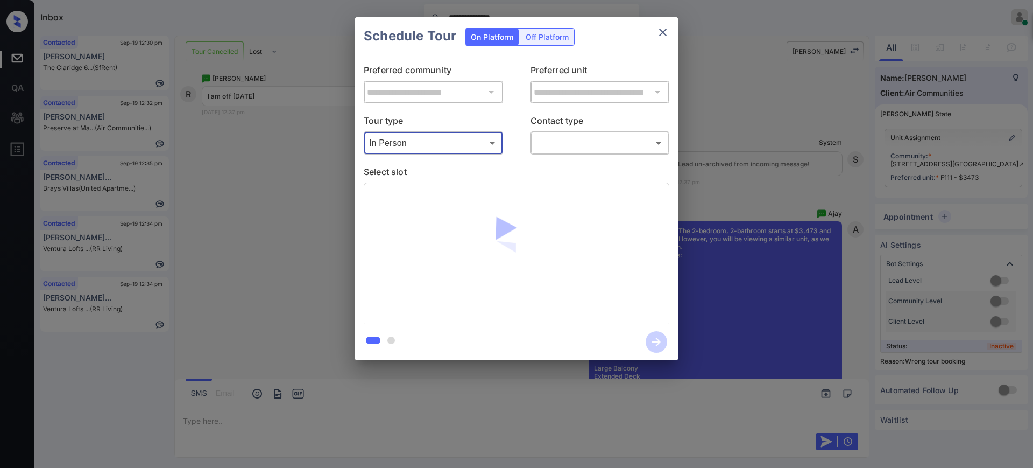
click at [560, 134] on body "**********" at bounding box center [516, 234] width 1033 height 468
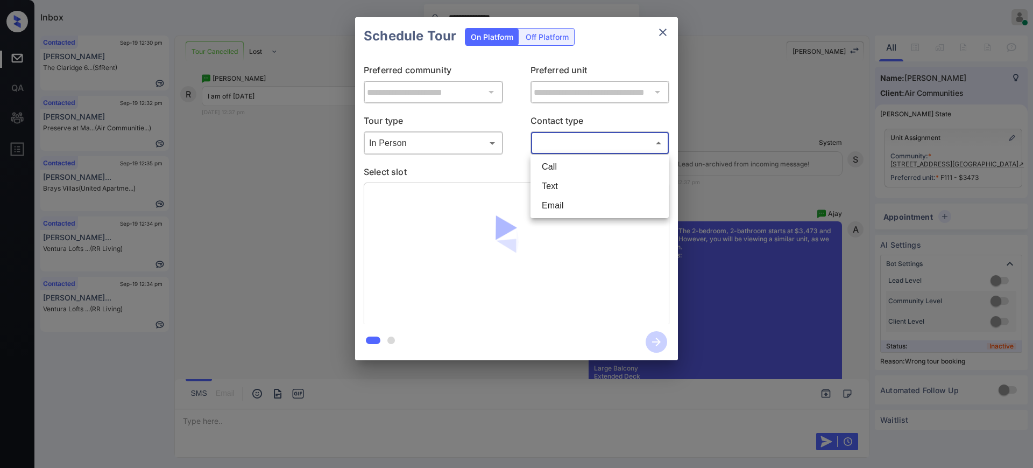
click at [559, 140] on div at bounding box center [516, 234] width 1033 height 468
click at [556, 180] on li "Text" at bounding box center [599, 186] width 133 height 19
type input "****"
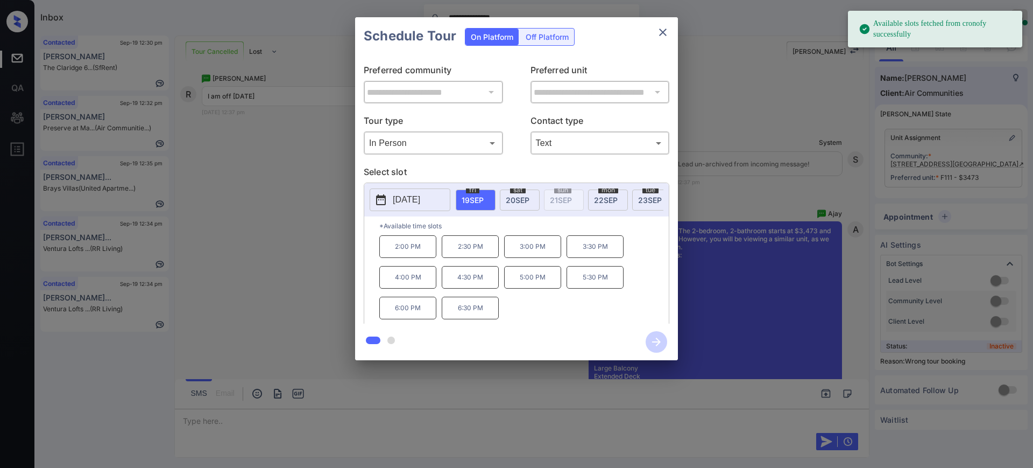
click at [452, 195] on div "[DATE] 19 SEP [DATE] [DATE] [DATE] [DATE] [DATE] [DATE] [DATE] [DATE] [DATE] [D…" at bounding box center [516, 199] width 305 height 33
click at [447, 195] on button "[DATE]" at bounding box center [410, 199] width 81 height 23
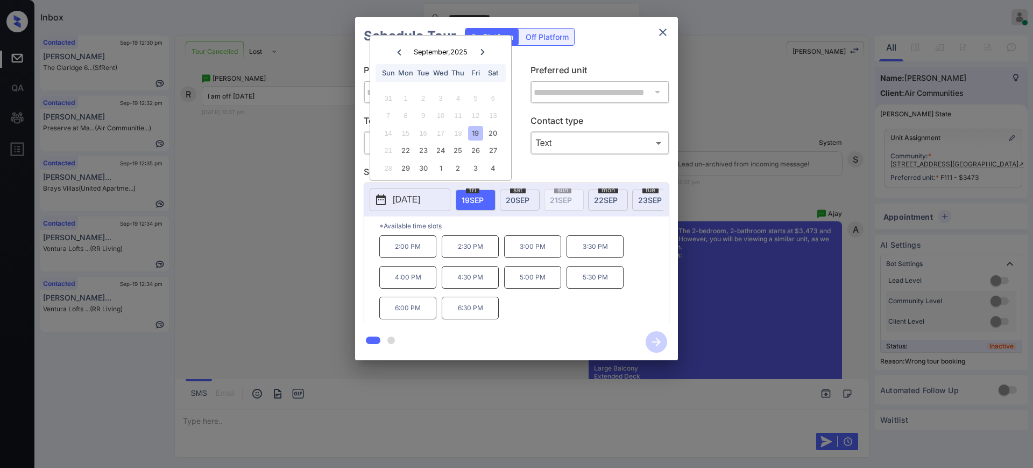
click at [416, 202] on p "[DATE]" at bounding box center [406, 199] width 27 height 13
click at [445, 147] on div "24" at bounding box center [440, 150] width 15 height 15
click at [490, 280] on p "3:00 PM" at bounding box center [470, 274] width 57 height 22
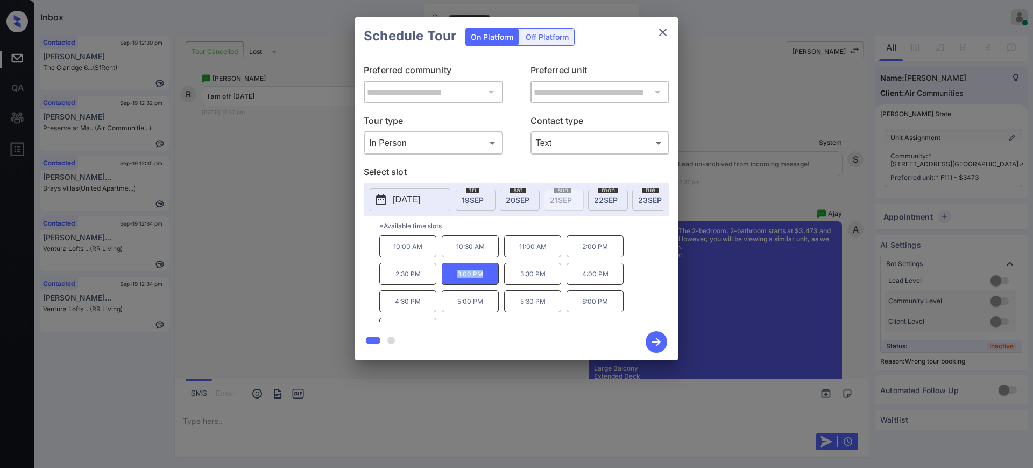
copy p "3:00 PM"
click at [659, 26] on icon "close" at bounding box center [663, 32] width 13 height 13
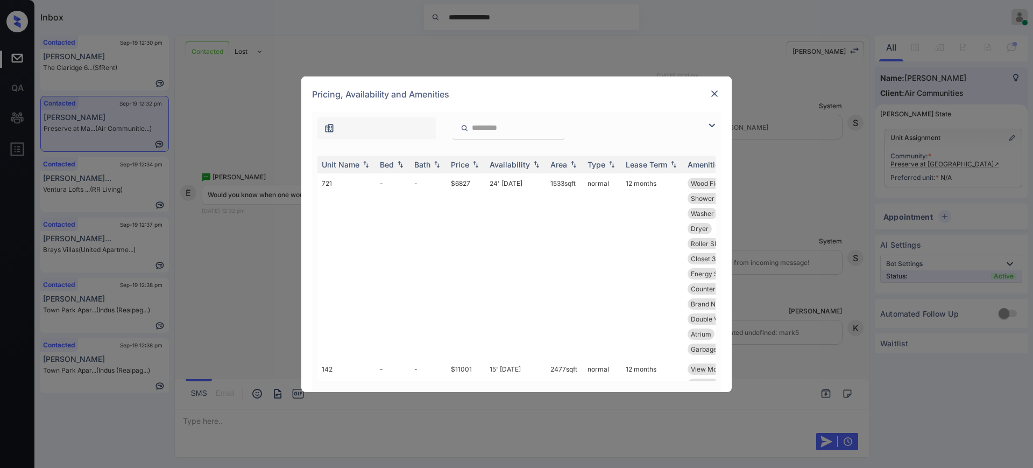
click at [714, 91] on img at bounding box center [714, 93] width 11 height 11
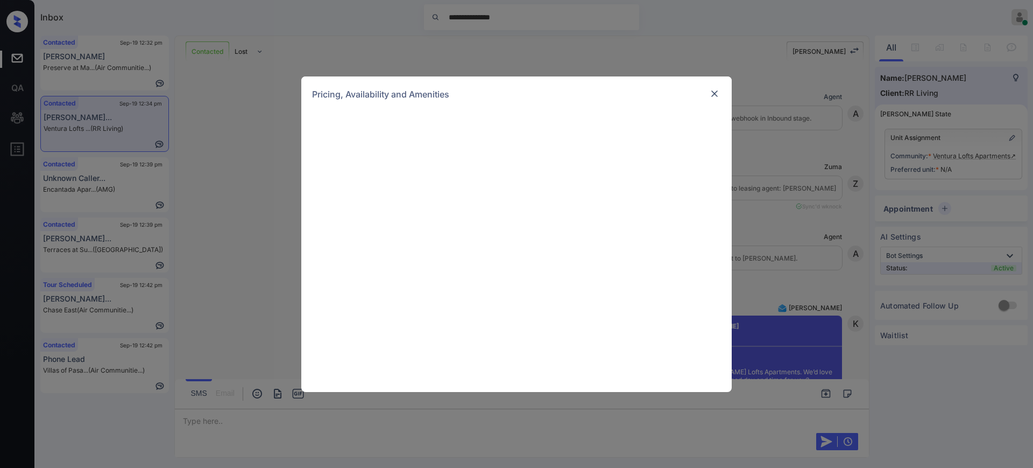
scroll to position [471, 0]
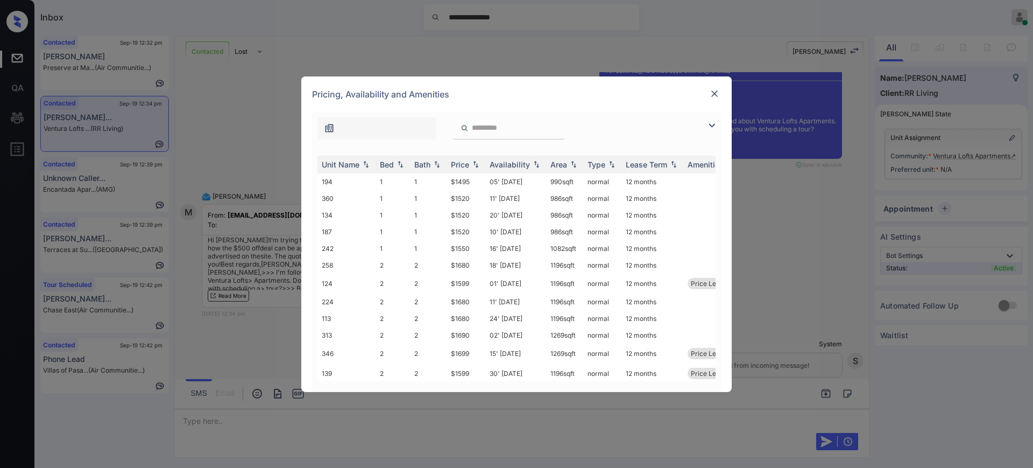
drag, startPoint x: 482, startPoint y: 130, endPoint x: 486, endPoint y: 135, distance: 6.8
click at [482, 130] on input "search" at bounding box center [515, 127] width 88 height 9
paste input "***"
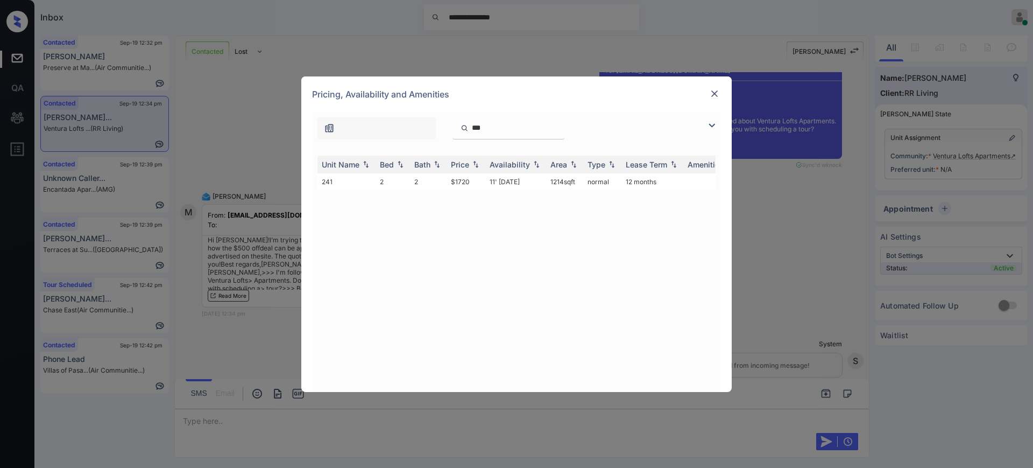
type input "***"
click at [709, 91] on img at bounding box center [714, 93] width 11 height 11
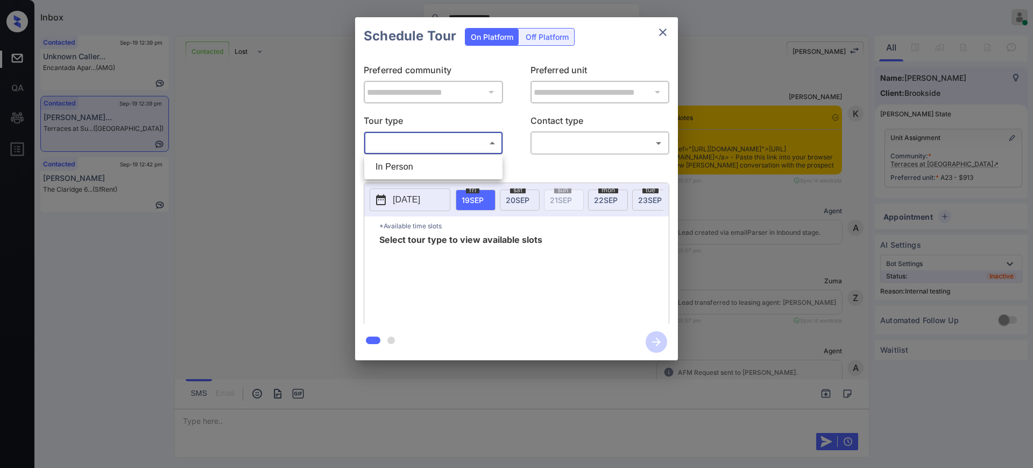
scroll to position [2404, 0]
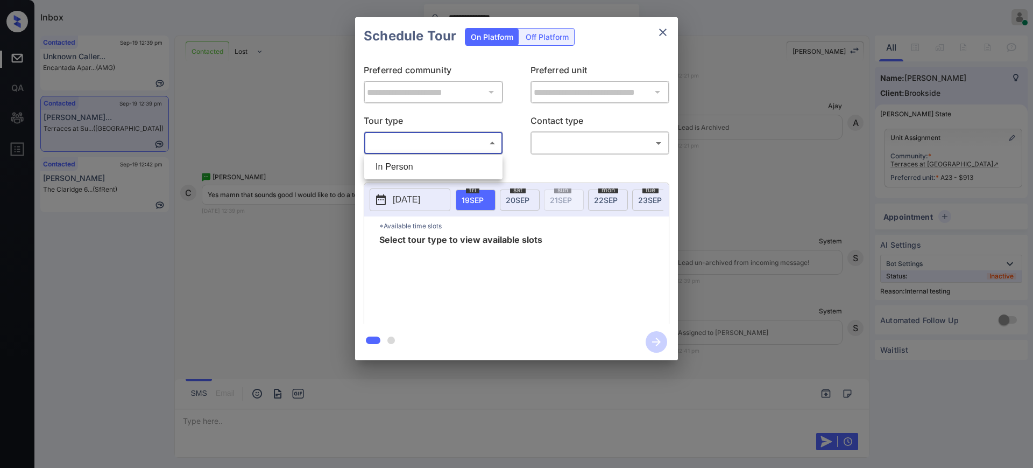
click at [411, 161] on li "In Person" at bounding box center [433, 166] width 133 height 19
type input "********"
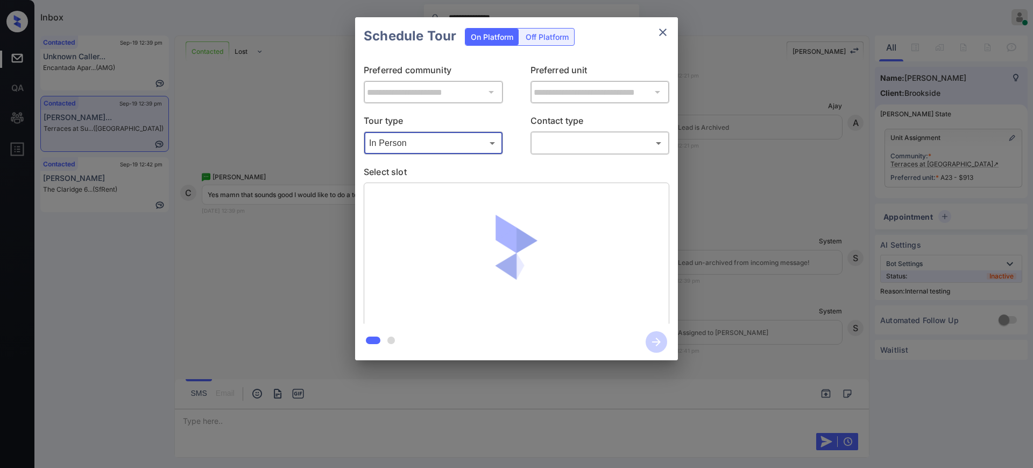
click at [565, 142] on body "**********" at bounding box center [516, 234] width 1033 height 468
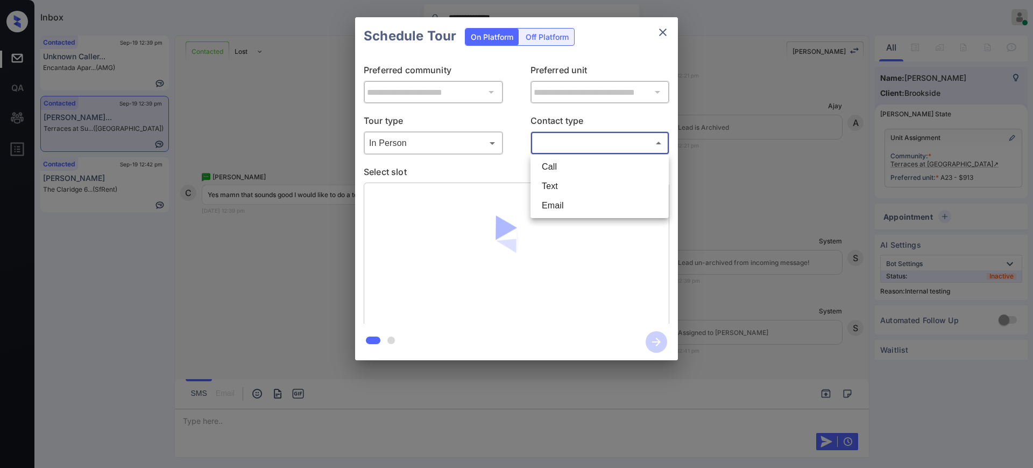
click at [560, 189] on li "Text" at bounding box center [599, 186] width 133 height 19
type input "****"
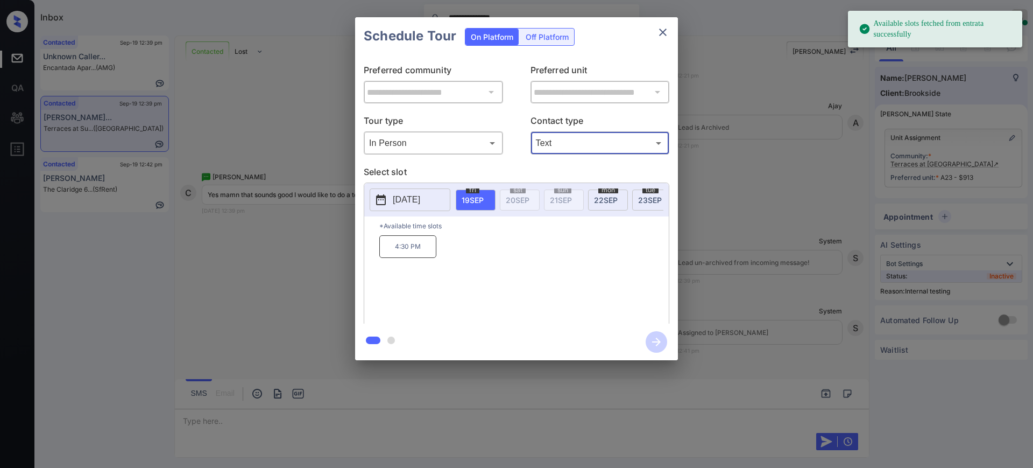
click at [416, 198] on p "[DATE]" at bounding box center [406, 199] width 27 height 13
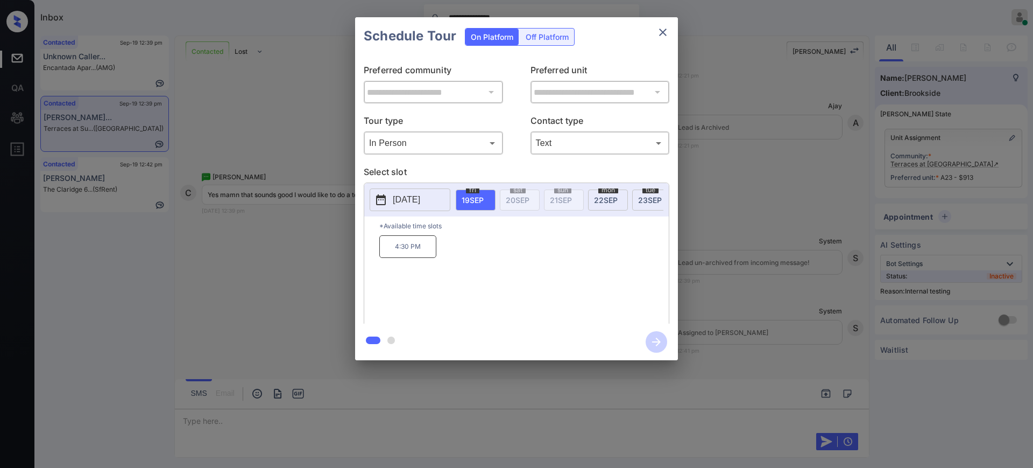
click at [719, 235] on div "**********" at bounding box center [516, 188] width 1033 height 377
